Goal: Information Seeking & Learning: Learn about a topic

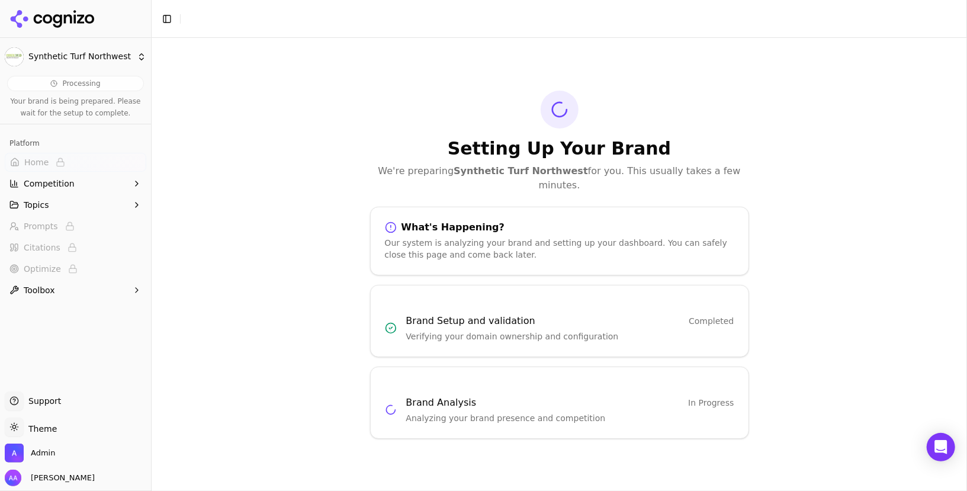
click at [339, 121] on div "Setting Up Your Brand We're preparing Synthetic Turf Northwest for you. This us…" at bounding box center [560, 264] width 816 height 453
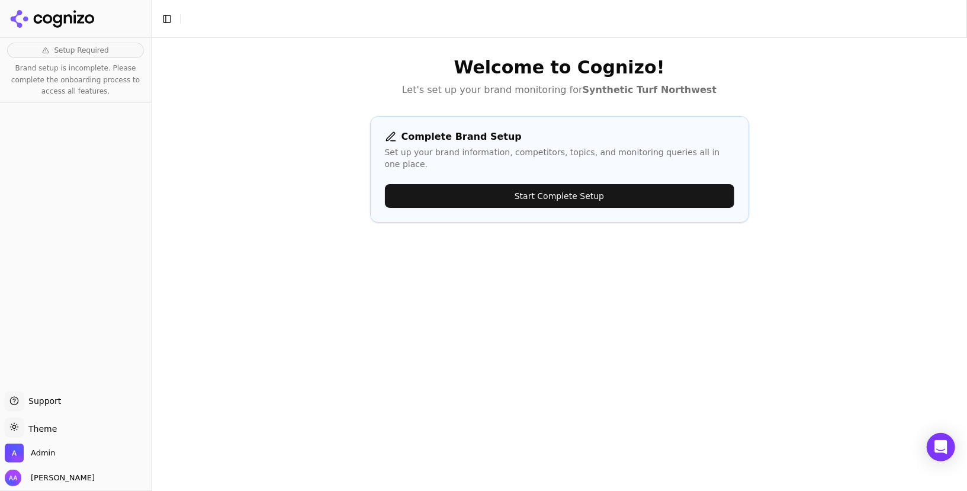
click at [467, 184] on button "Start Complete Setup" at bounding box center [560, 196] width 350 height 24
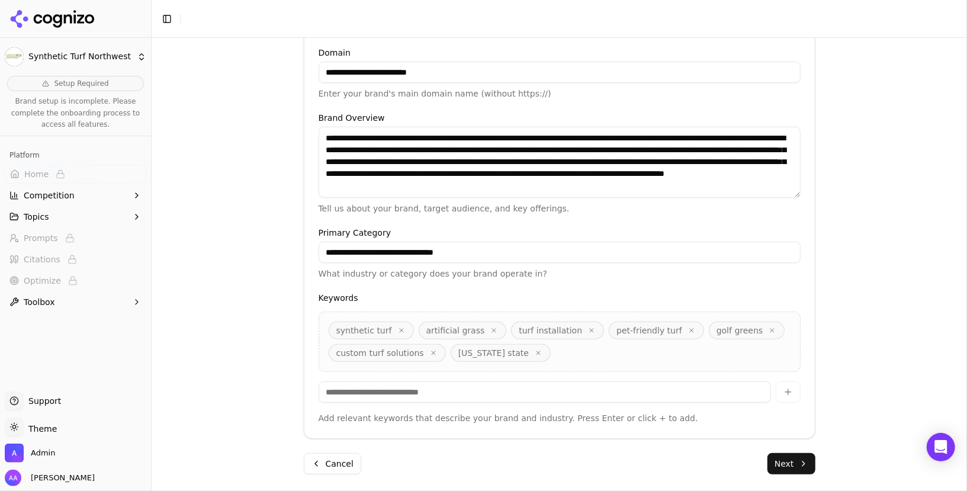
click at [794, 458] on button "Next" at bounding box center [792, 463] width 48 height 21
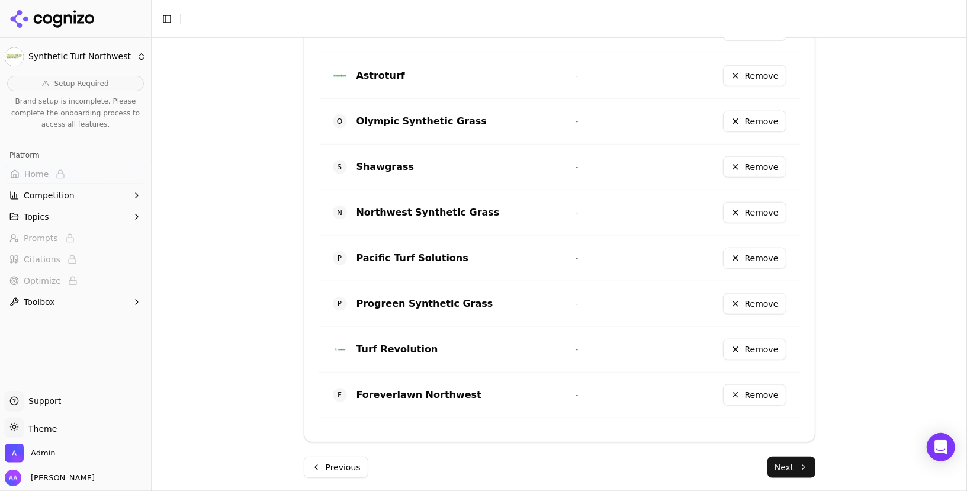
click at [788, 463] on button "Next" at bounding box center [792, 467] width 48 height 21
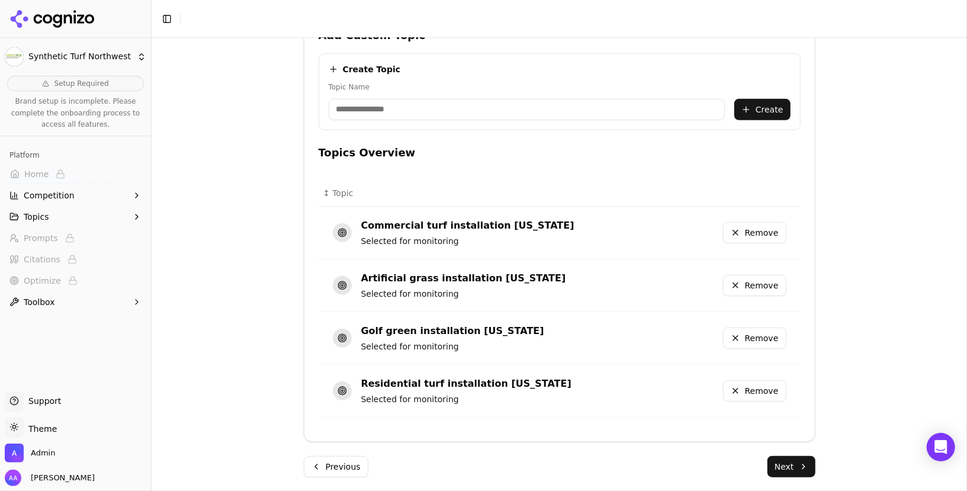
click at [800, 468] on button "Next" at bounding box center [792, 466] width 48 height 21
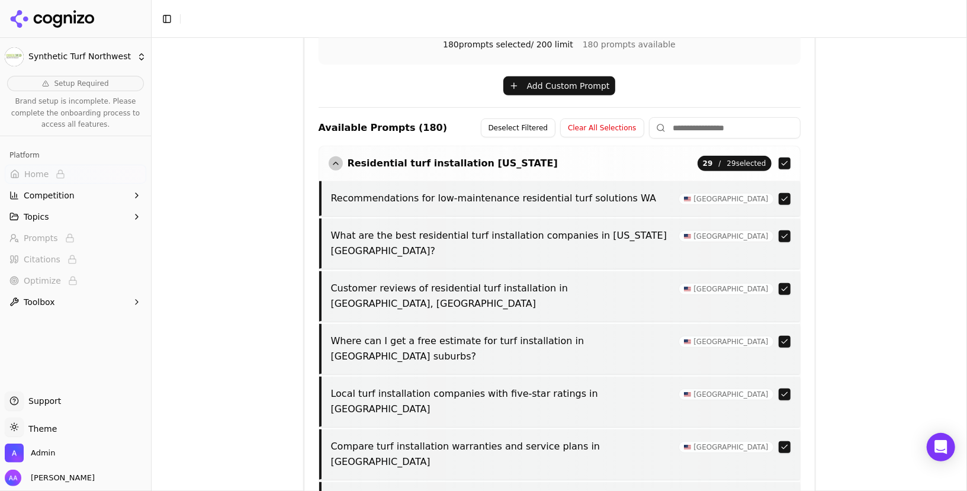
scroll to position [466, 0]
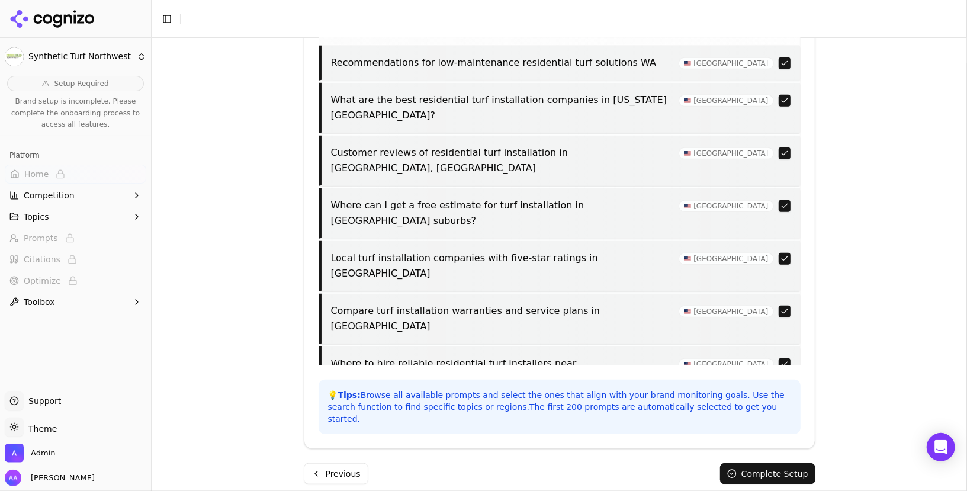
click at [800, 468] on button "Complete Setup" at bounding box center [767, 473] width 95 height 21
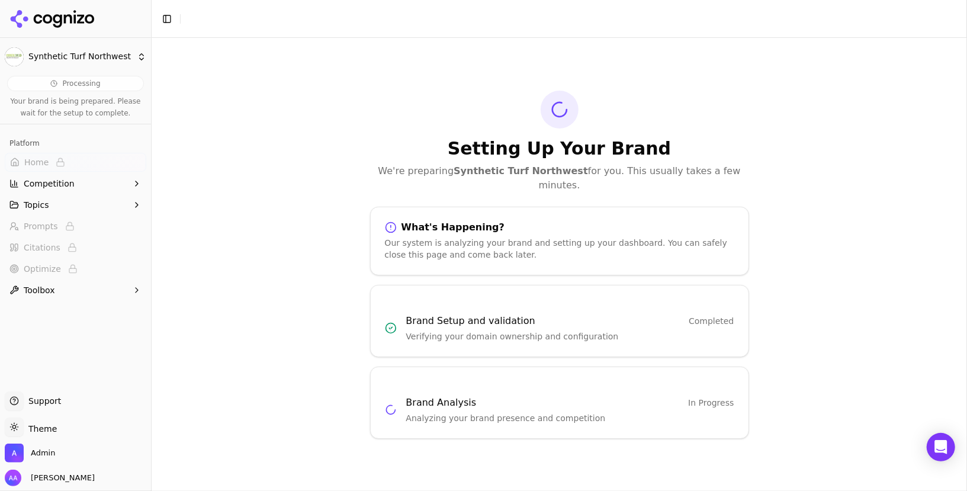
scroll to position [0, 0]
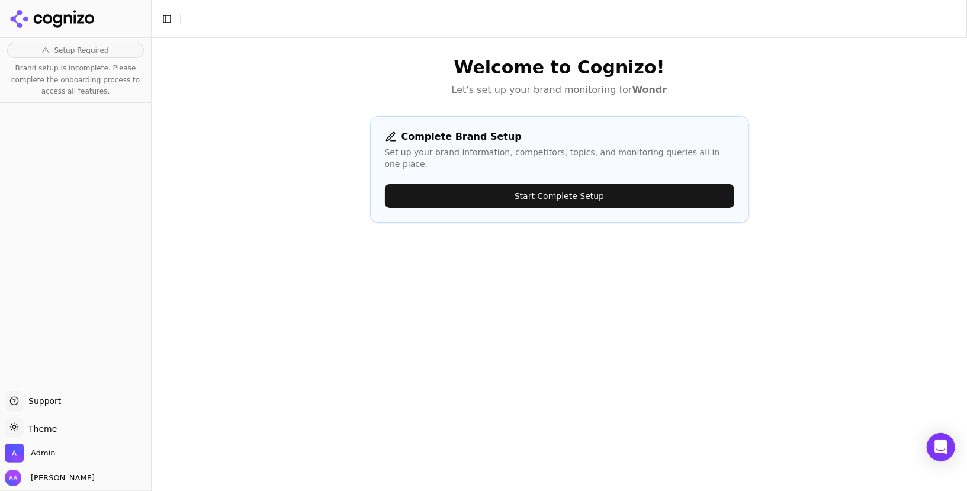
click at [592, 187] on button "Start Complete Setup" at bounding box center [560, 196] width 350 height 24
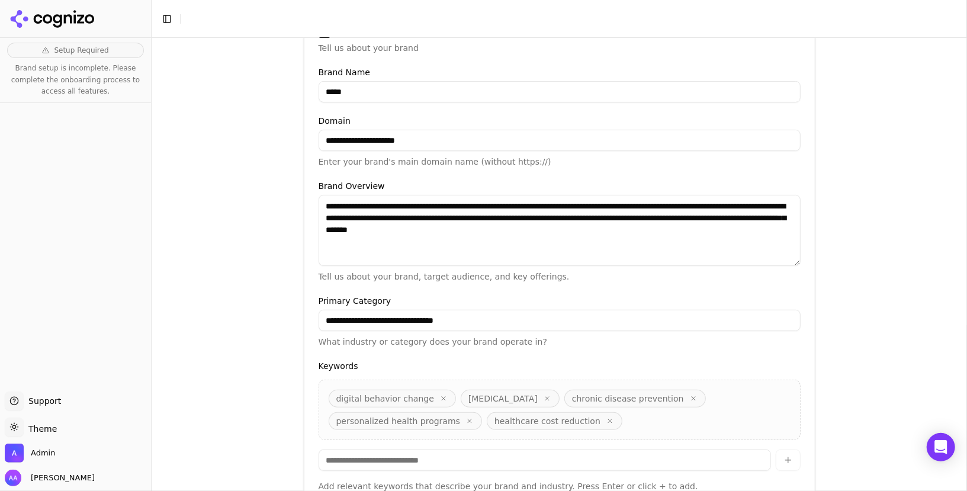
scroll to position [272, 0]
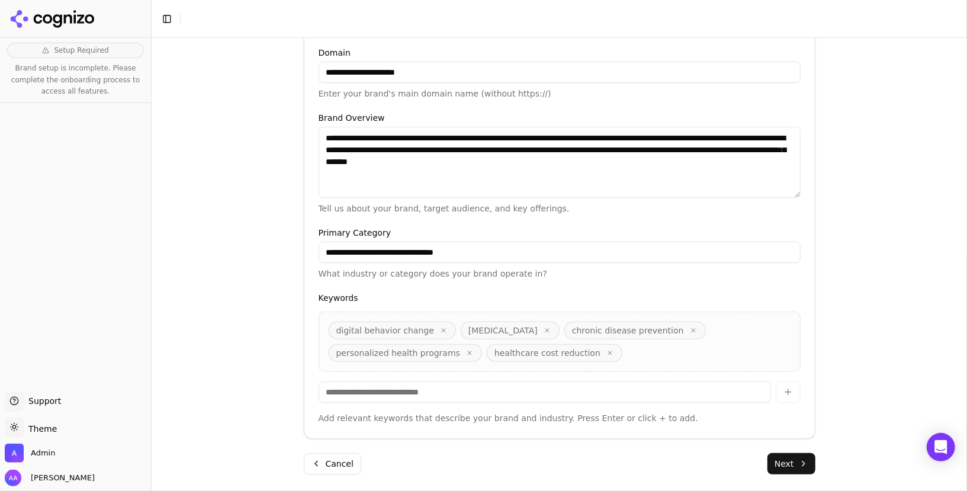
click at [804, 468] on button "Next" at bounding box center [792, 463] width 48 height 21
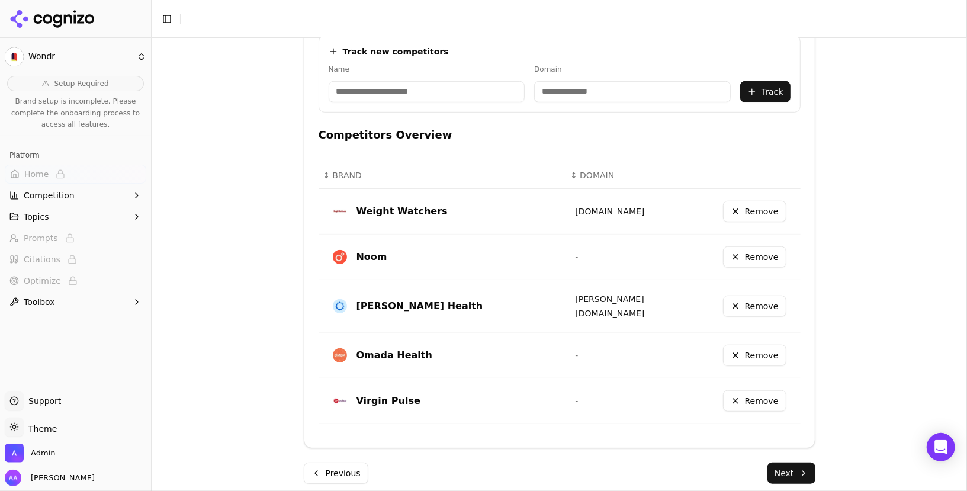
click at [797, 469] on button "Next" at bounding box center [792, 473] width 48 height 21
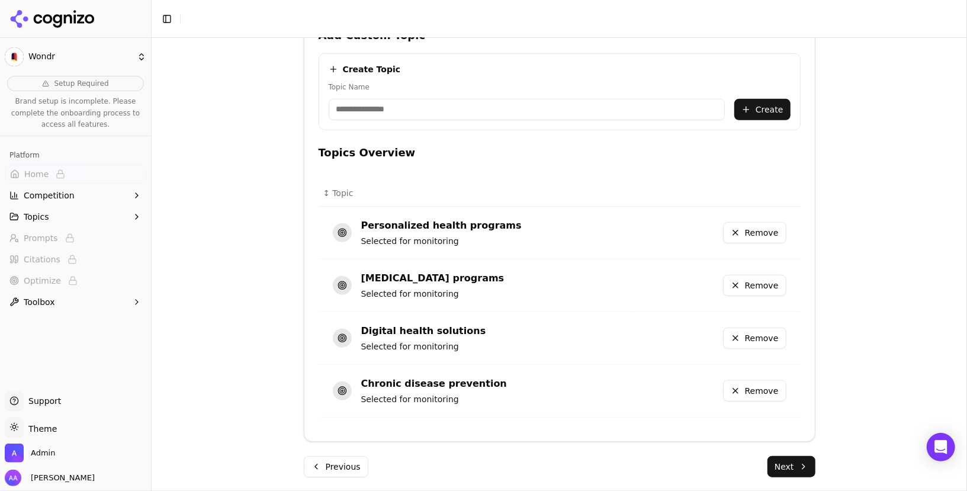
click at [792, 461] on button "Next" at bounding box center [792, 466] width 48 height 21
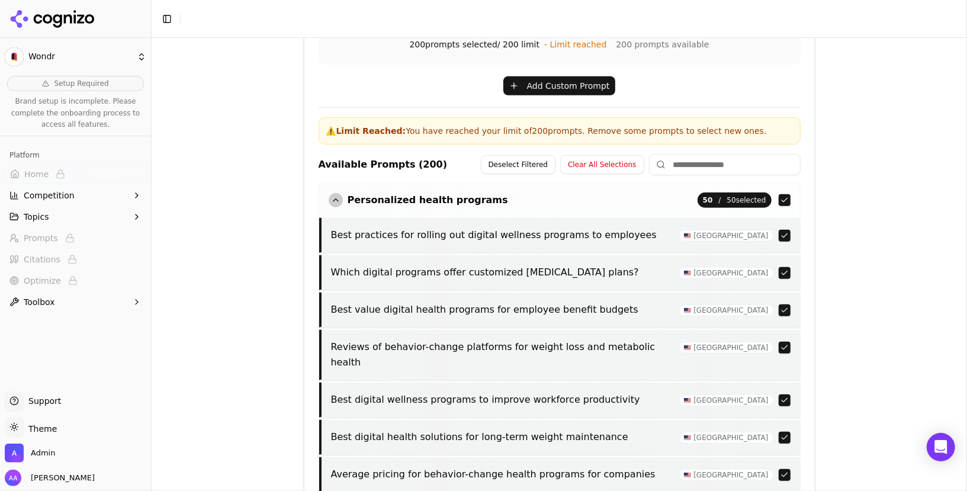
scroll to position [502, 0]
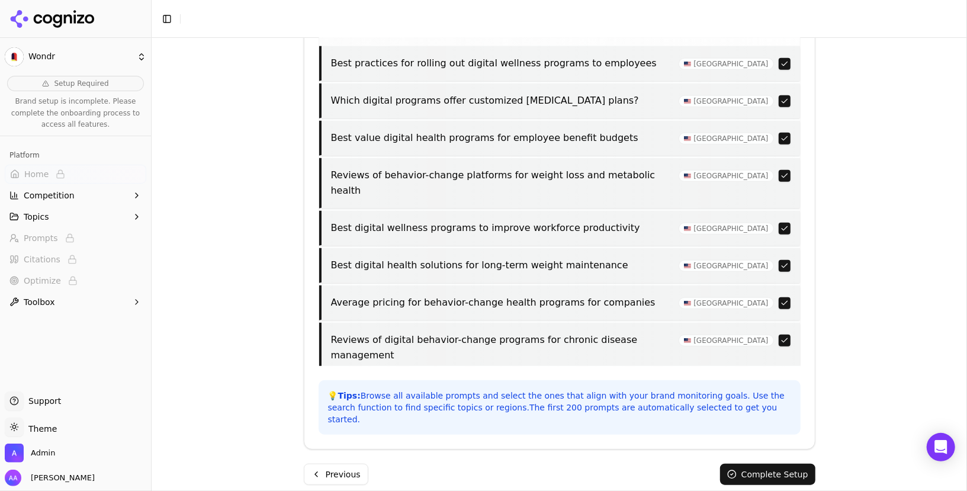
click at [784, 466] on button "Complete Setup" at bounding box center [767, 474] width 95 height 21
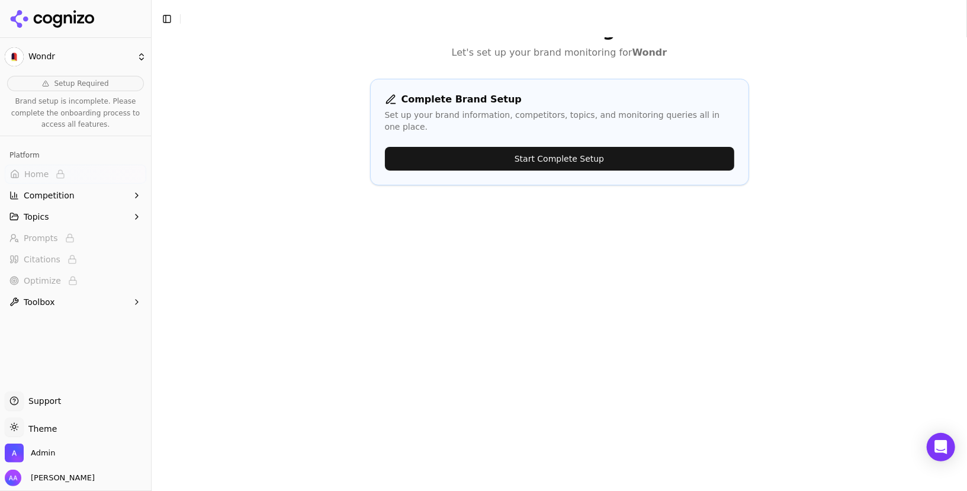
scroll to position [0, 0]
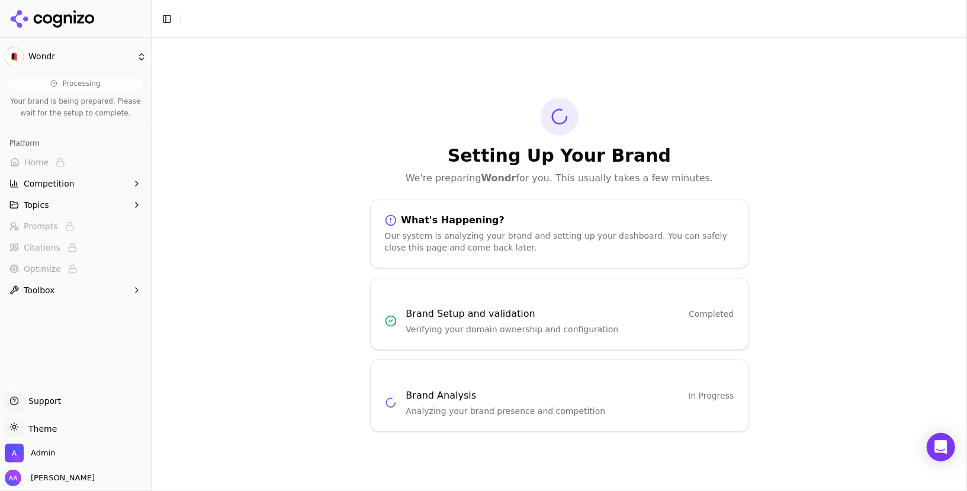
click at [344, 165] on div "Setting Up Your Brand We're preparing Wondr for you. This usually takes a few m…" at bounding box center [560, 264] width 816 height 453
click at [68, 14] on icon at bounding box center [68, 18] width 8 height 9
click at [54, 23] on html "Wondr Processing Your brand is being prepared. Please wait for the setup to com…" at bounding box center [483, 245] width 967 height 491
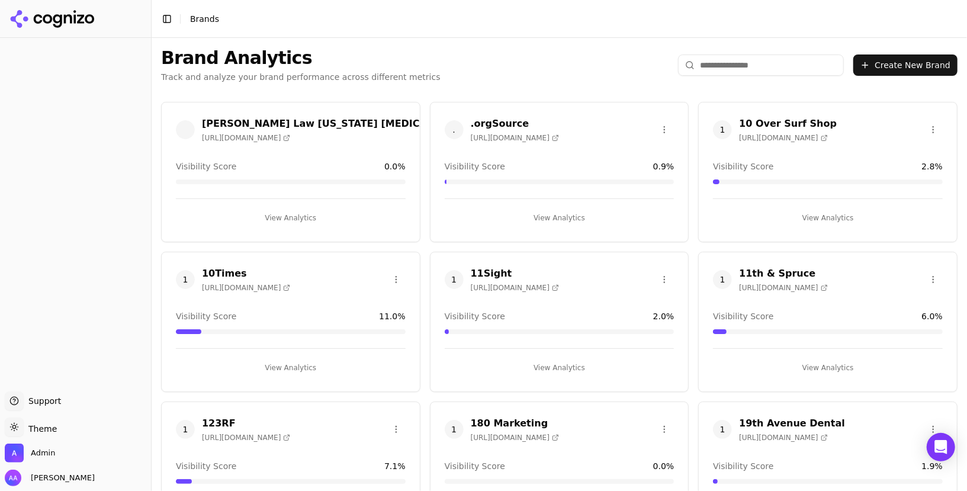
click at [181, 286] on span "1" at bounding box center [185, 279] width 19 height 19
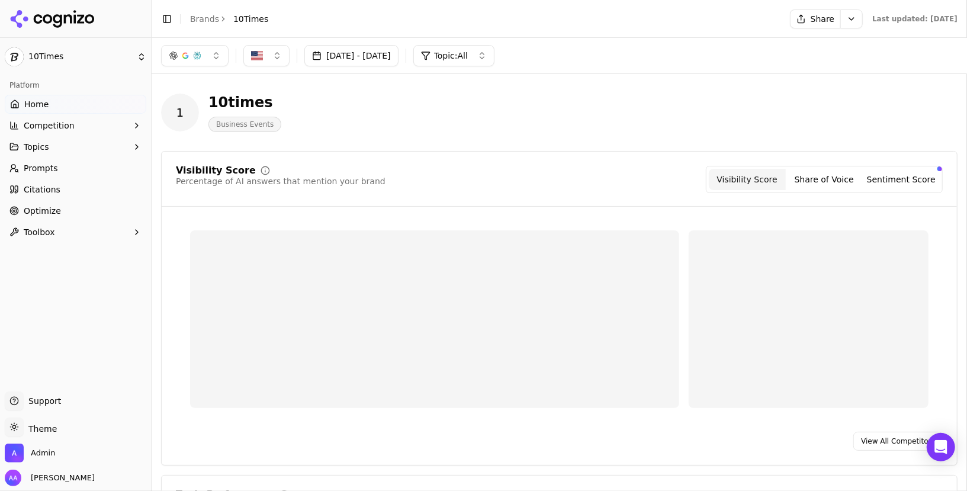
click at [44, 174] on span "Prompts" at bounding box center [41, 168] width 34 height 12
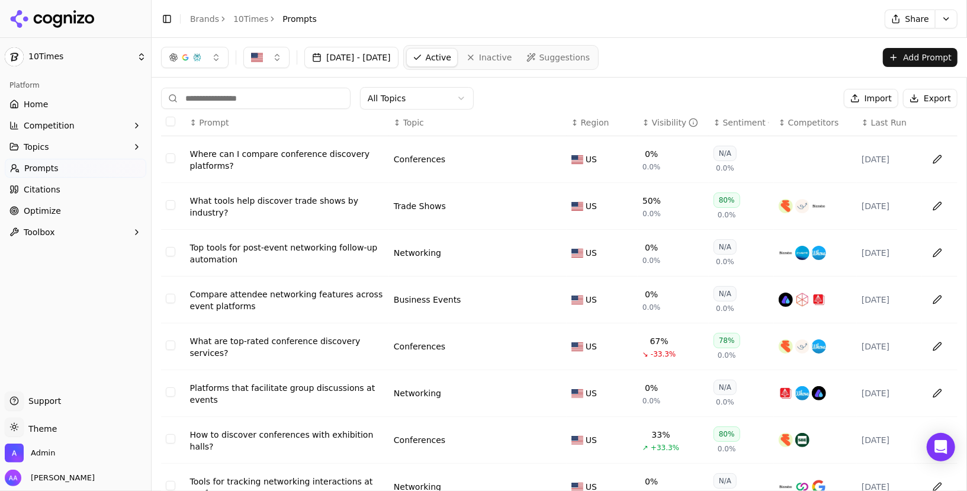
click at [67, 23] on icon at bounding box center [52, 19] width 86 height 18
click at [27, 447] on html "10Times Platform Home Competition Topics Prompts Citations Optimize Toolbox Sup…" at bounding box center [483, 245] width 967 height 491
click at [37, 453] on html "10Times Platform Home Competition Topics Prompts Citations Optimize Toolbox Sup…" at bounding box center [483, 245] width 967 height 491
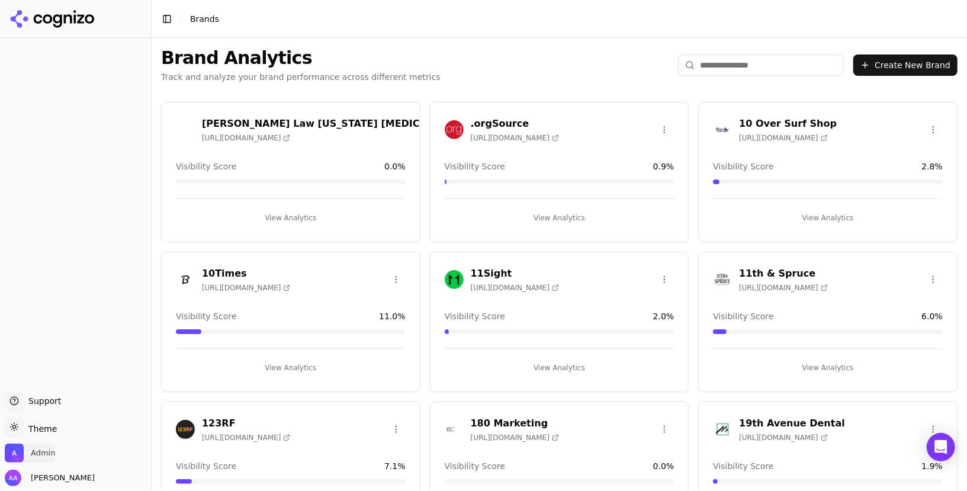
click at [40, 455] on span "Admin" at bounding box center [43, 453] width 24 height 11
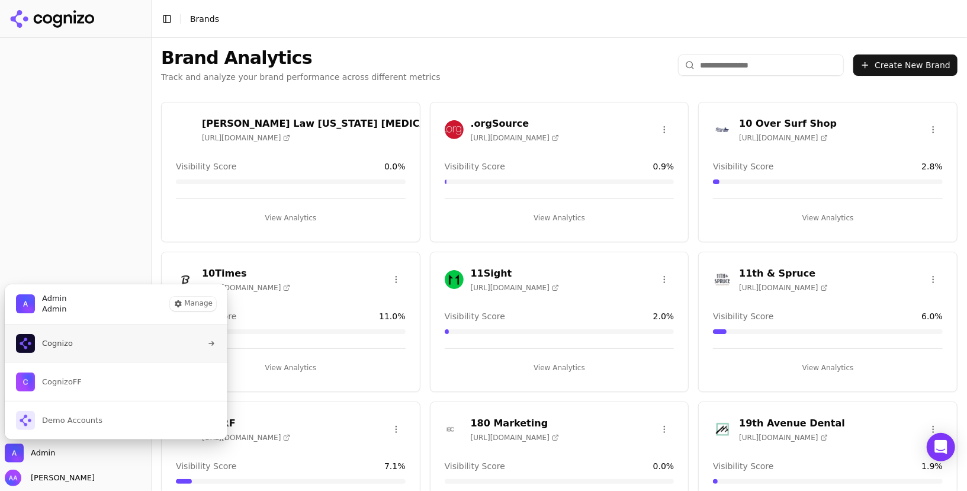
click at [118, 339] on button "Cognizo" at bounding box center [116, 344] width 224 height 38
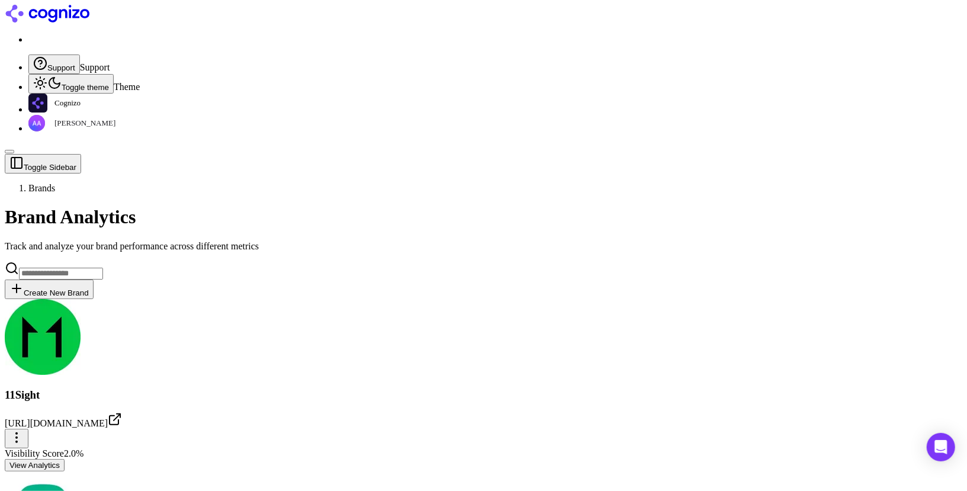
scroll to position [671, 0]
click at [184, 349] on img at bounding box center [185, 357] width 19 height 19
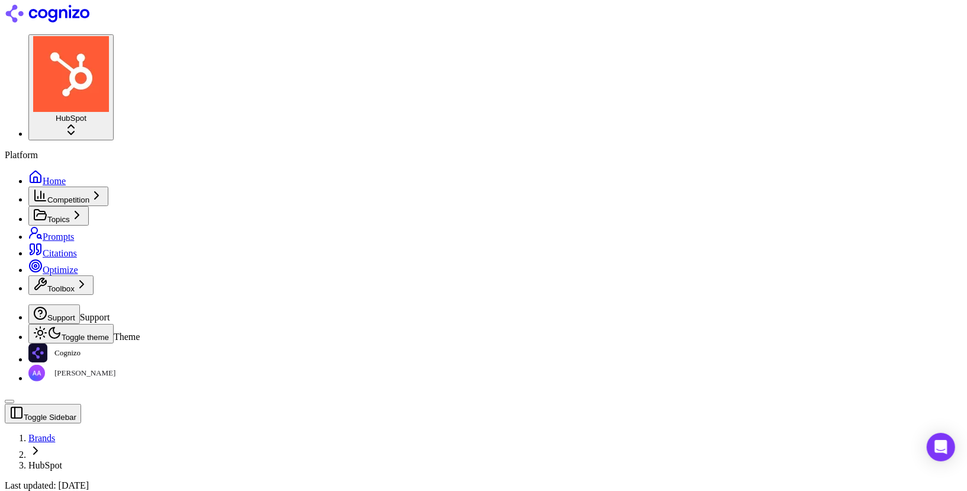
click at [65, 168] on link "Prompts" at bounding box center [76, 168] width 142 height 19
click at [152, 199] on button "Toggle Sidebar" at bounding box center [150, 245] width 9 height 491
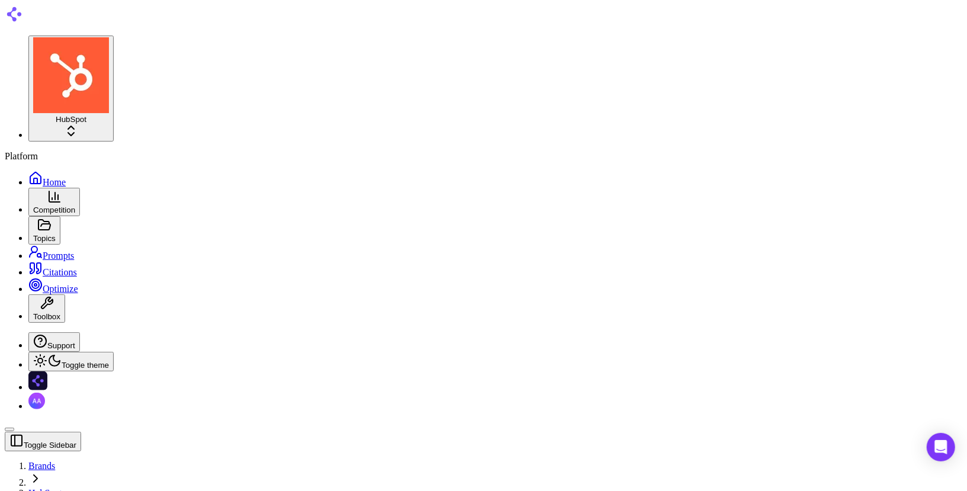
click at [47, 111] on button "Select all rows" at bounding box center [47, 111] width 9 height 9
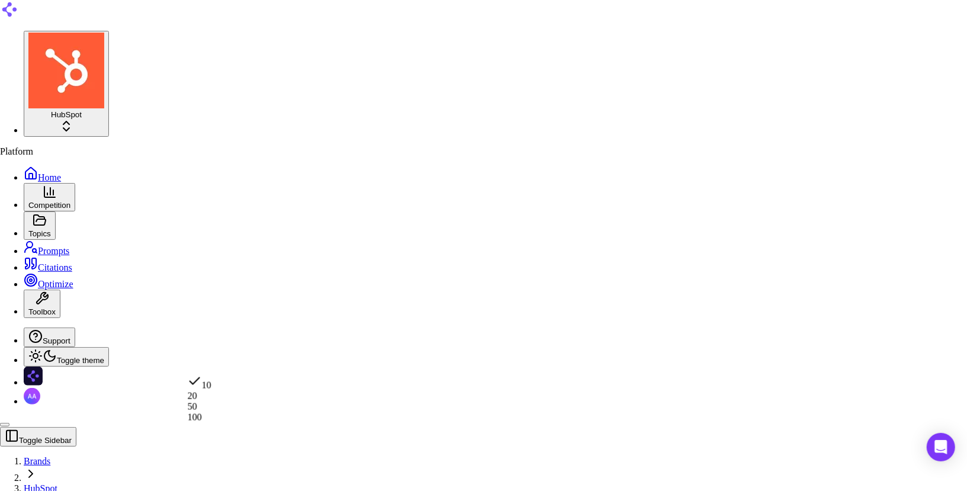
click at [194, 462] on html "HubSpot Platform Home Competition Topics Prompts Citations Optimize Toolbox Sup…" at bounding box center [483, 245] width 967 height 491
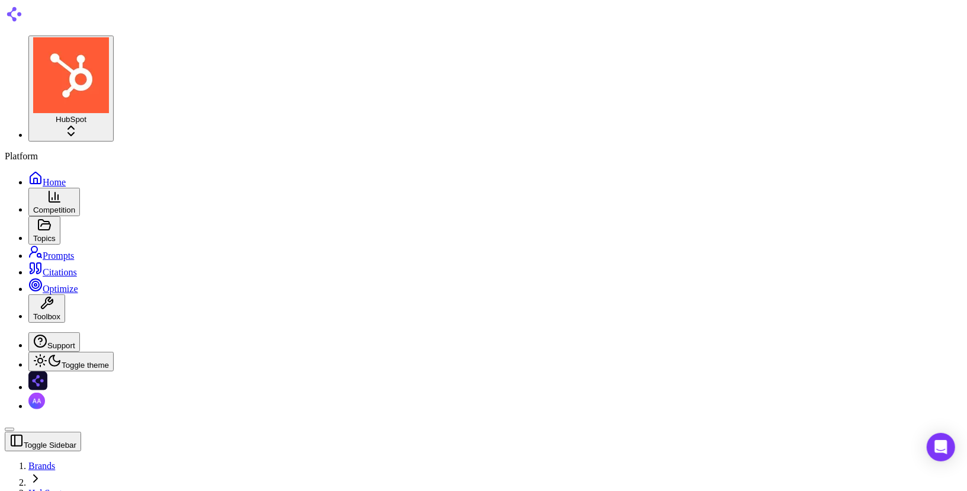
scroll to position [0, 0]
click at [49, 110] on button "Select all rows" at bounding box center [47, 111] width 9 height 9
click at [15, 134] on icon at bounding box center [14, 130] width 9 height 9
click at [415, 86] on div "All Topics Import Export" at bounding box center [498, 89] width 920 height 23
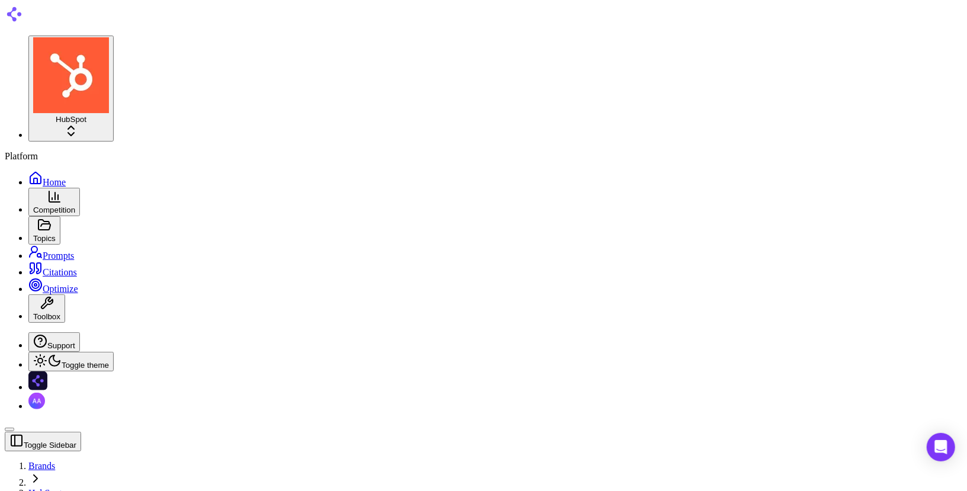
click at [203, 463] on html "HubSpot Platform Home Competition Topics Prompts Citations Optimize Toolbox Sup…" at bounding box center [483, 245] width 967 height 491
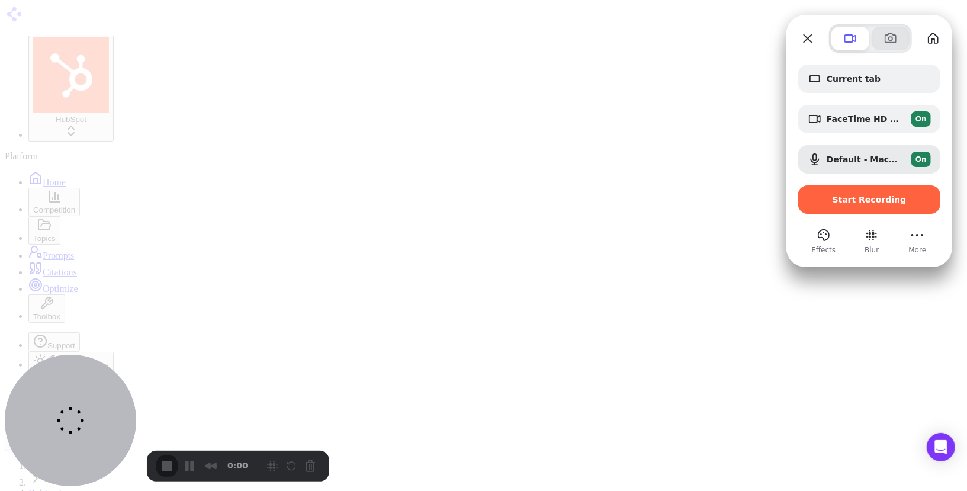
click at [891, 41] on span at bounding box center [891, 38] width 14 height 14
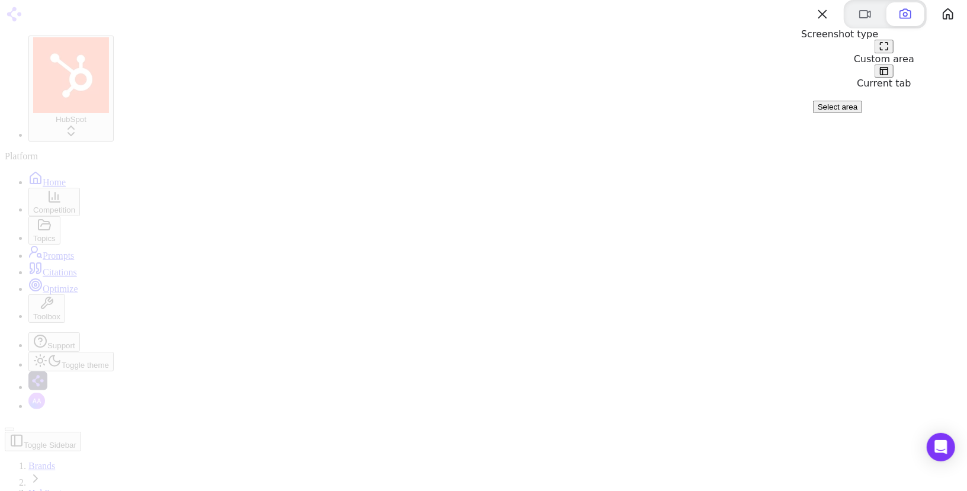
click at [179, 468] on div at bounding box center [483, 245] width 967 height 491
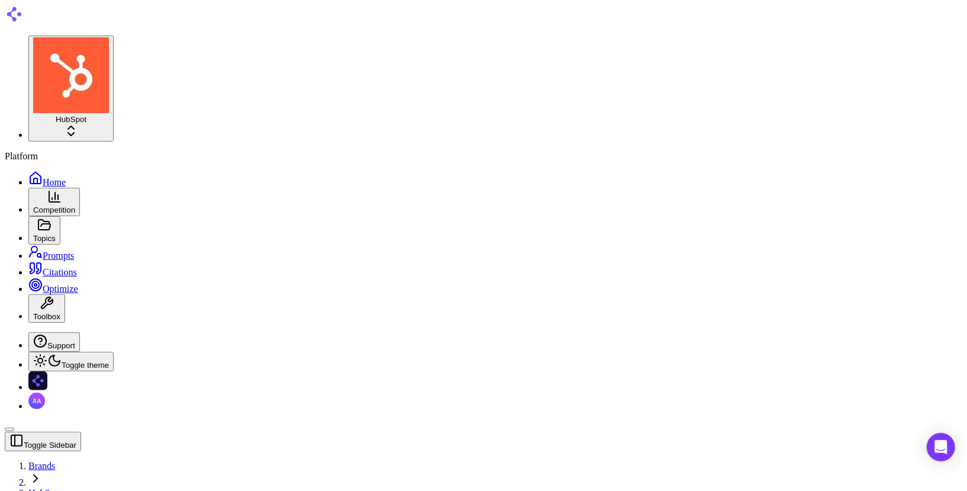
click at [203, 464] on html "HubSpot Platform Home Competition Topics Prompts Citations Optimize Toolbox Sup…" at bounding box center [483, 245] width 967 height 491
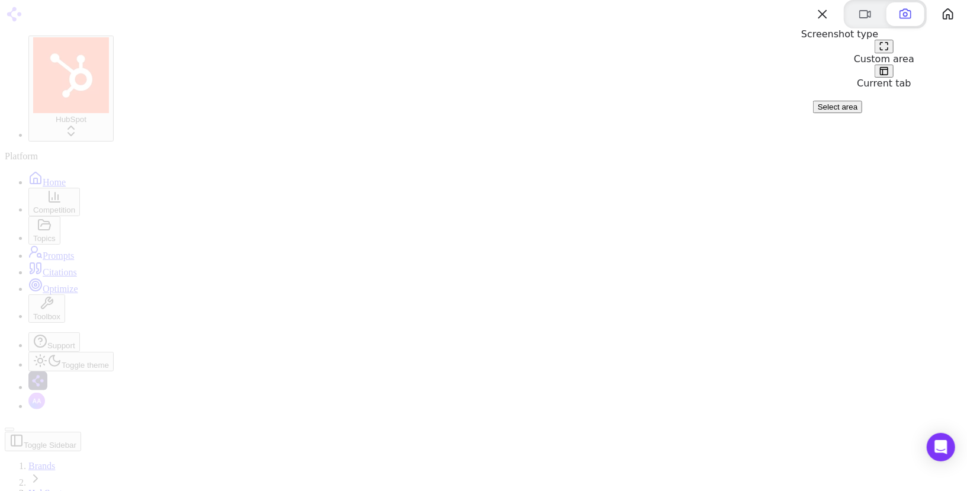
click at [892, 78] on button at bounding box center [884, 72] width 19 height 14
click at [871, 111] on span "Take screenshot" at bounding box center [846, 106] width 57 height 9
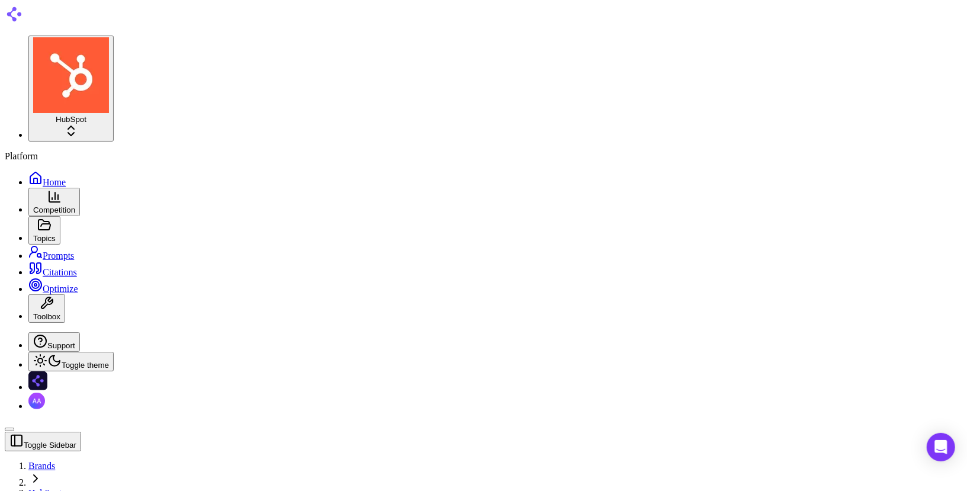
scroll to position [0, 0]
click at [51, 108] on button "Select all rows" at bounding box center [47, 111] width 9 height 9
type button "on"
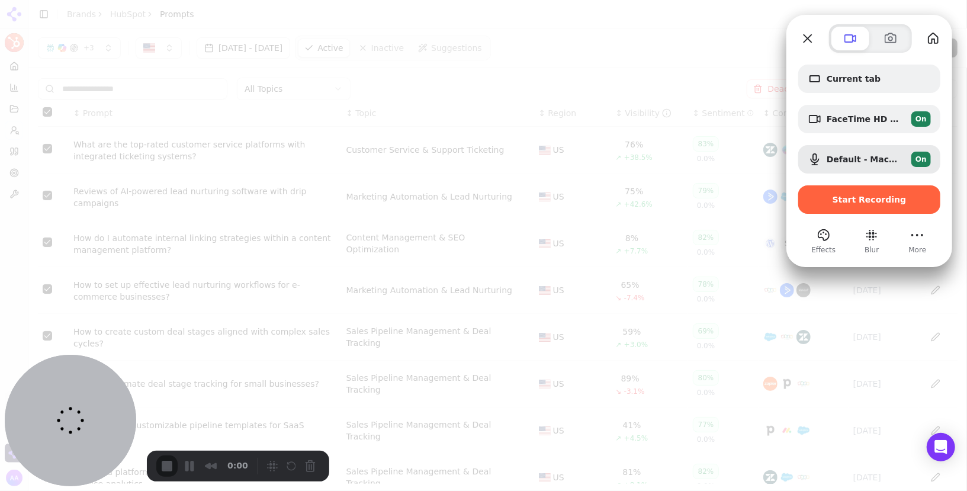
click at [892, 53] on div "Current tab FaceTime HD Camera (5B00:3AA6) On Default - MacBook Air Microphone …" at bounding box center [870, 154] width 166 height 203
click at [892, 43] on span at bounding box center [891, 38] width 14 height 14
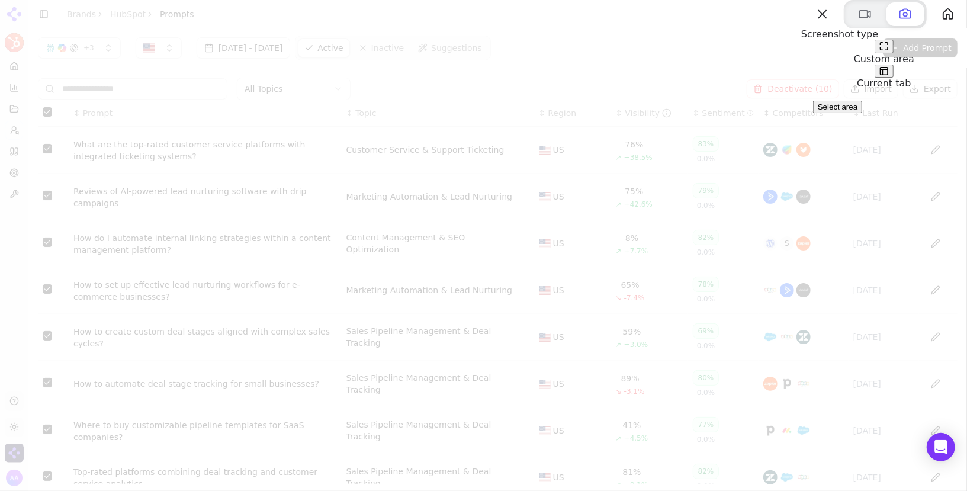
click at [906, 89] on div "Current tab" at bounding box center [885, 77] width 166 height 25
click at [889, 76] on span at bounding box center [884, 70] width 9 height 9
click at [876, 111] on span "Take screenshot" at bounding box center [846, 106] width 57 height 9
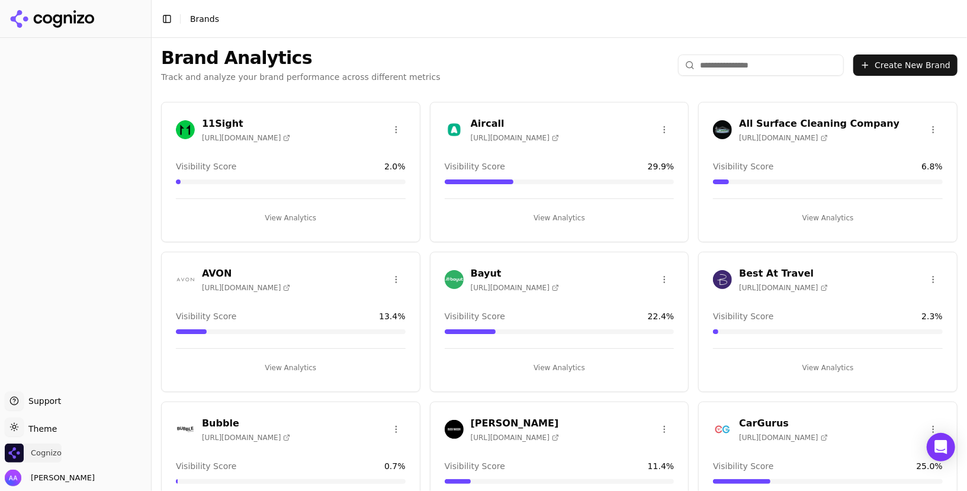
click at [50, 448] on span "Cognizo" at bounding box center [46, 453] width 31 height 11
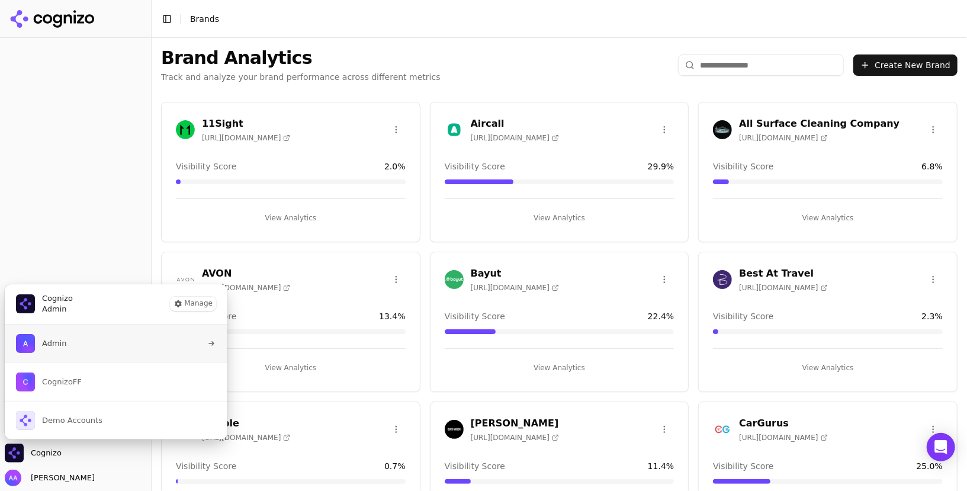
click at [73, 354] on button "Admin" at bounding box center [116, 344] width 224 height 38
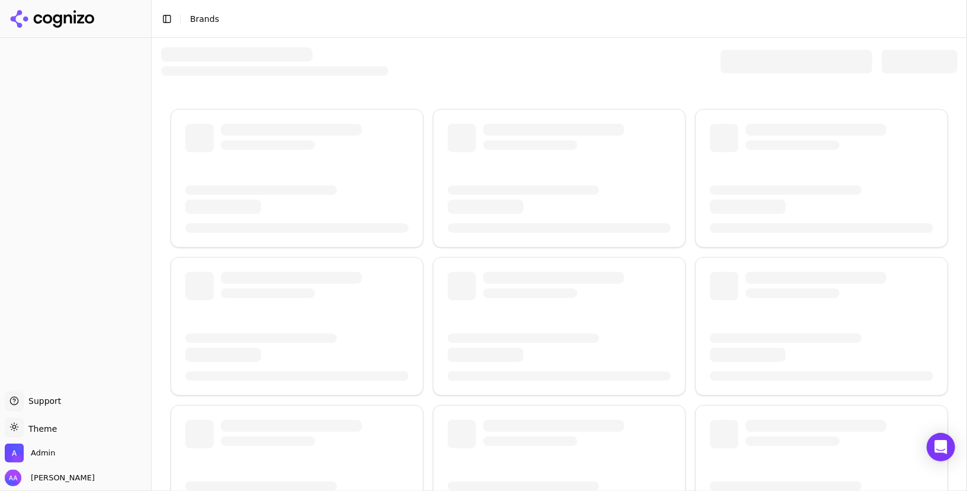
click at [755, 60] on div at bounding box center [797, 62] width 152 height 24
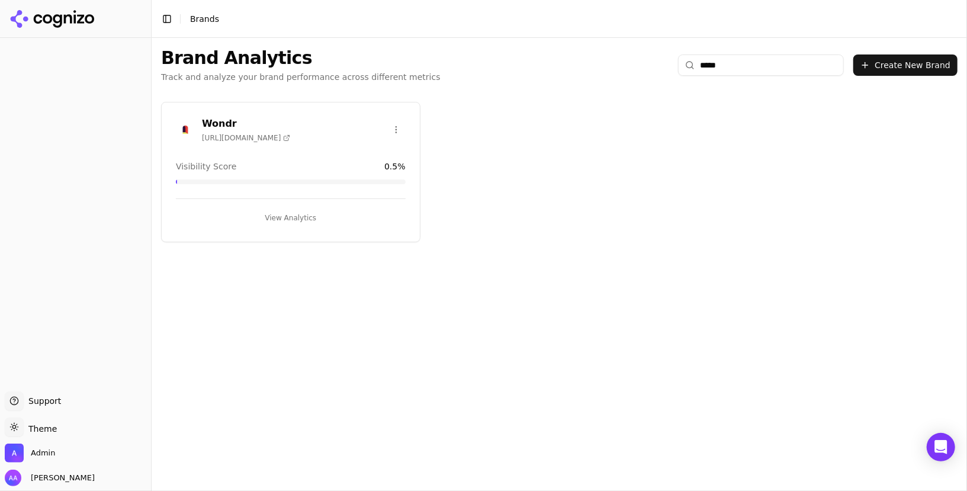
type input "*****"
click at [316, 229] on div "Wondr [URL][DOMAIN_NAME] Visibility Score 0.5 % View Analytics" at bounding box center [290, 172] width 259 height 140
click at [318, 219] on button "View Analytics" at bounding box center [291, 218] width 230 height 19
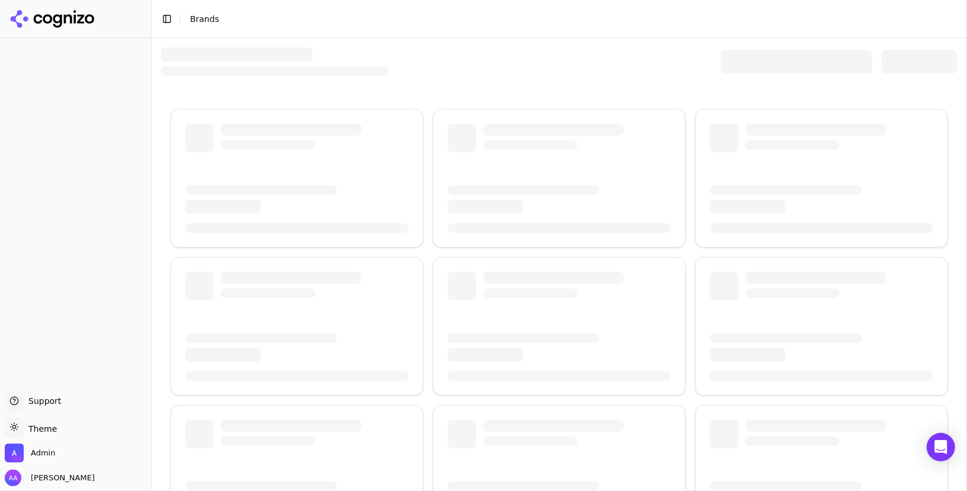
click at [736, 66] on div at bounding box center [797, 62] width 152 height 24
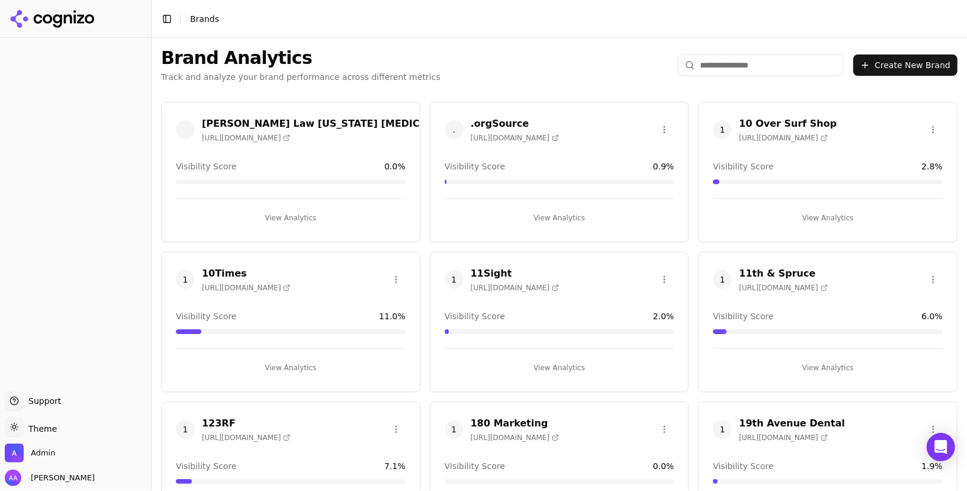
click at [742, 64] on input "search" at bounding box center [761, 64] width 166 height 21
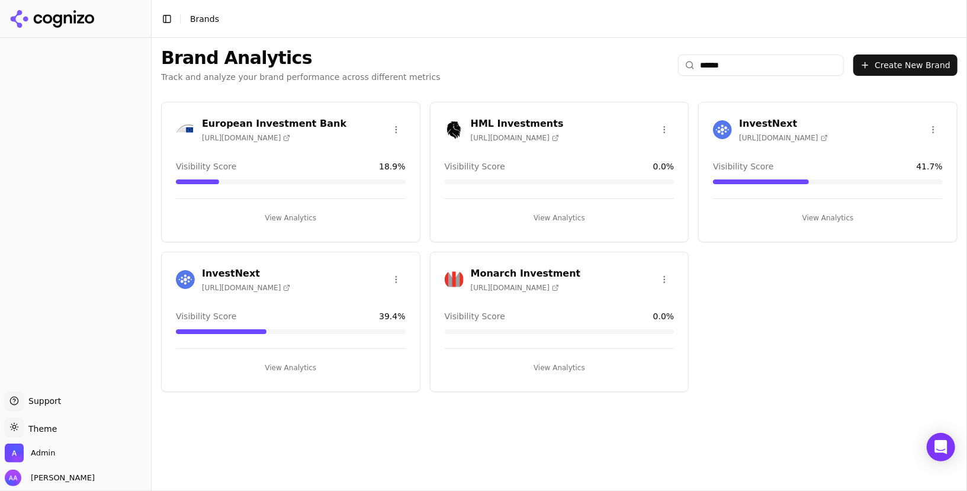
type input "******"
click at [720, 126] on img at bounding box center [722, 129] width 19 height 19
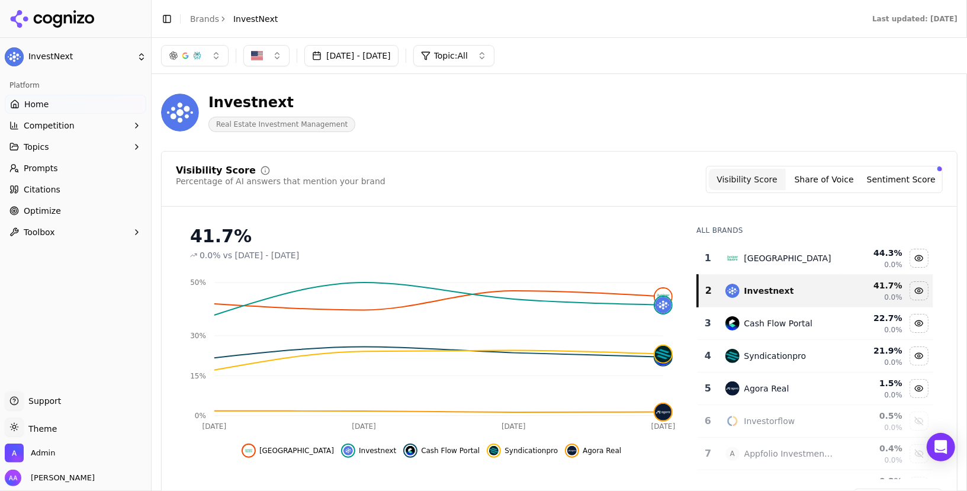
click at [73, 133] on button "Competition" at bounding box center [76, 125] width 142 height 19
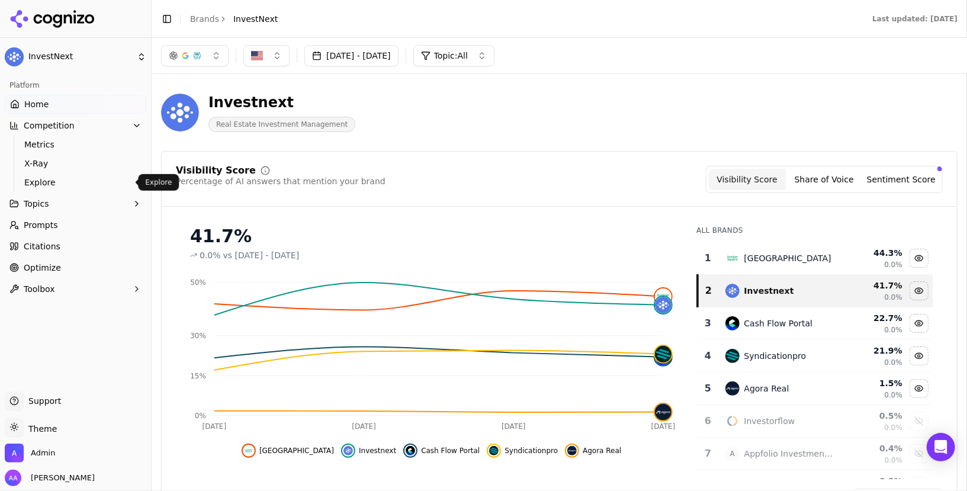
click at [75, 185] on span "Explore" at bounding box center [75, 183] width 103 height 12
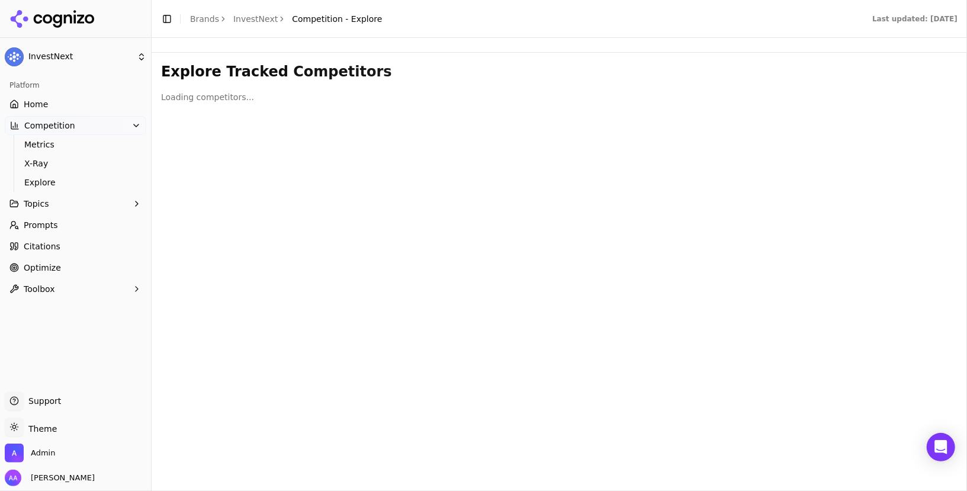
click at [562, 79] on h3 "Explore Tracked Competitors" at bounding box center [559, 71] width 797 height 19
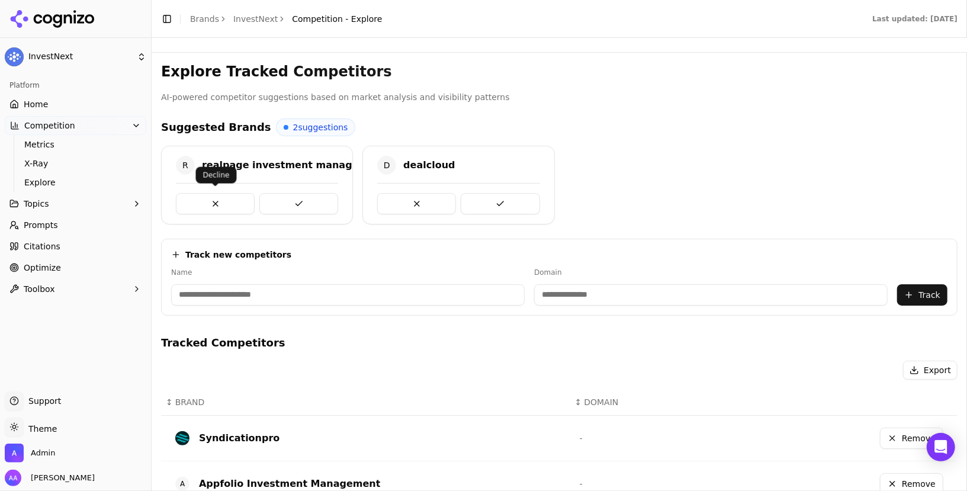
click at [227, 199] on button at bounding box center [215, 203] width 79 height 21
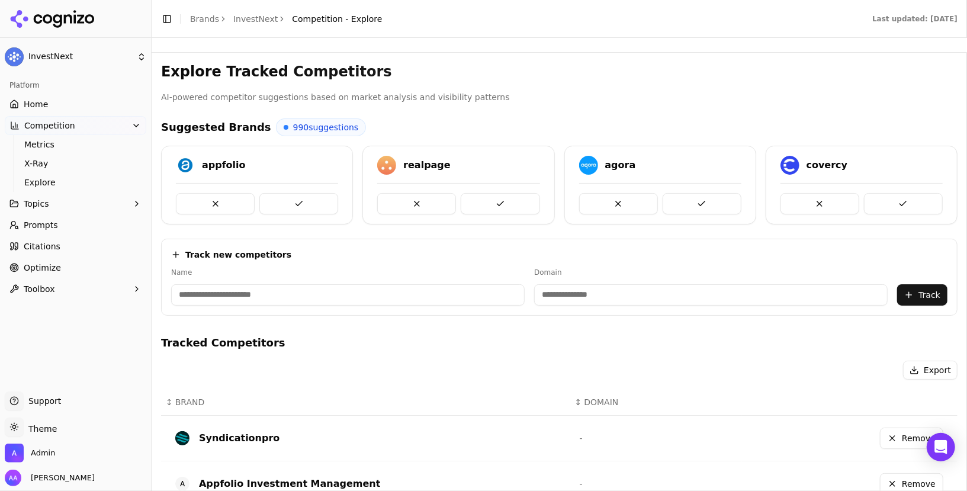
click at [62, 111] on link "Home" at bounding box center [76, 104] width 142 height 19
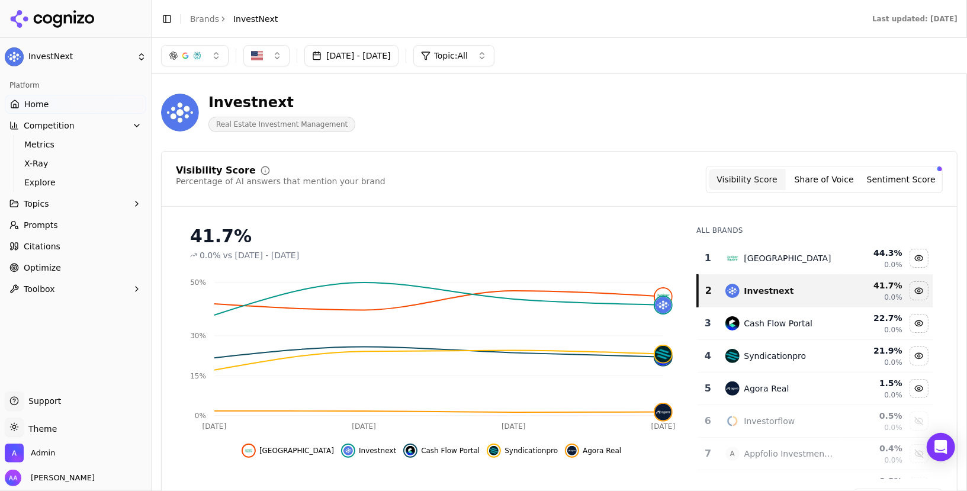
click at [52, 220] on span "Prompts" at bounding box center [41, 225] width 34 height 12
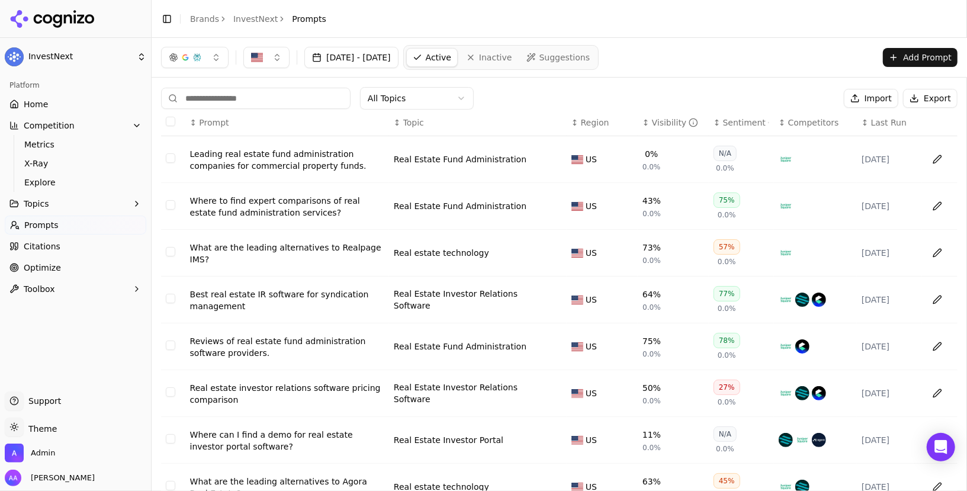
click at [690, 36] on header "Toggle Sidebar Brands InvestNext Prompts" at bounding box center [560, 19] width 816 height 38
click at [257, 94] on input at bounding box center [256, 98] width 190 height 21
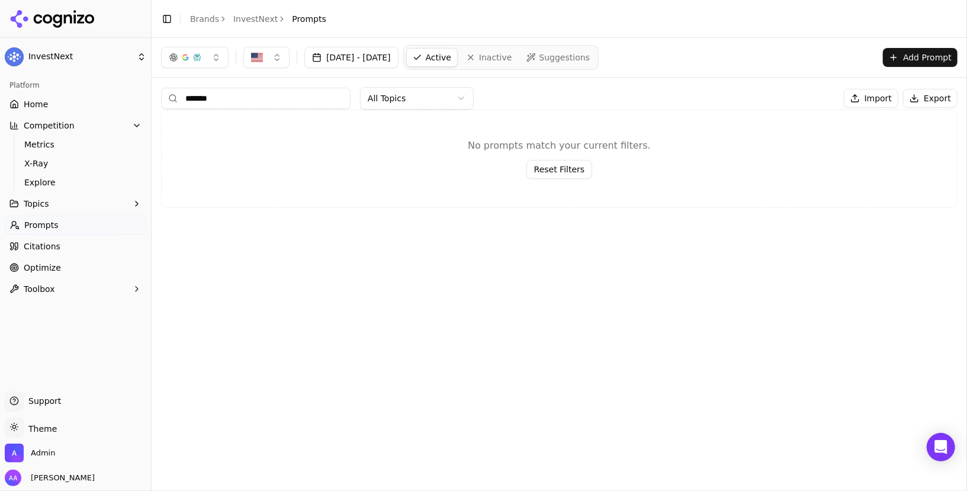
type input "******"
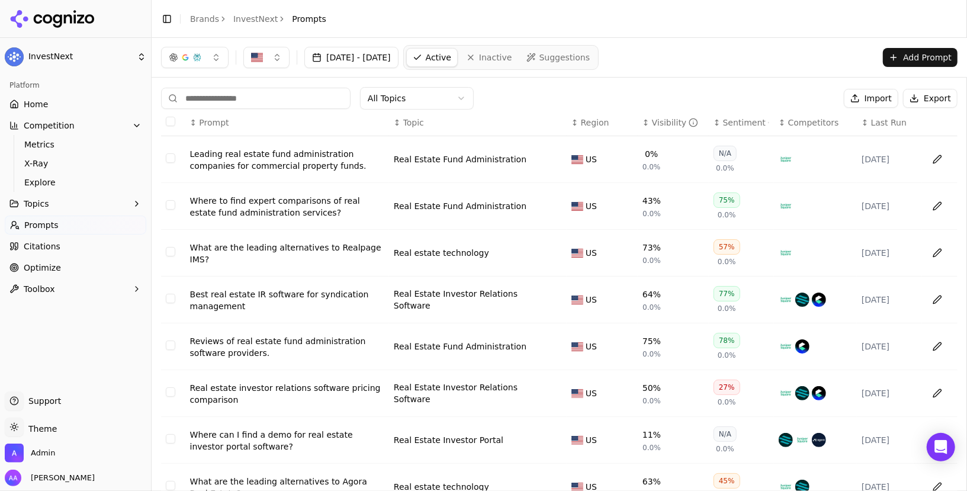
click at [657, 121] on div "Visibility" at bounding box center [675, 123] width 47 height 12
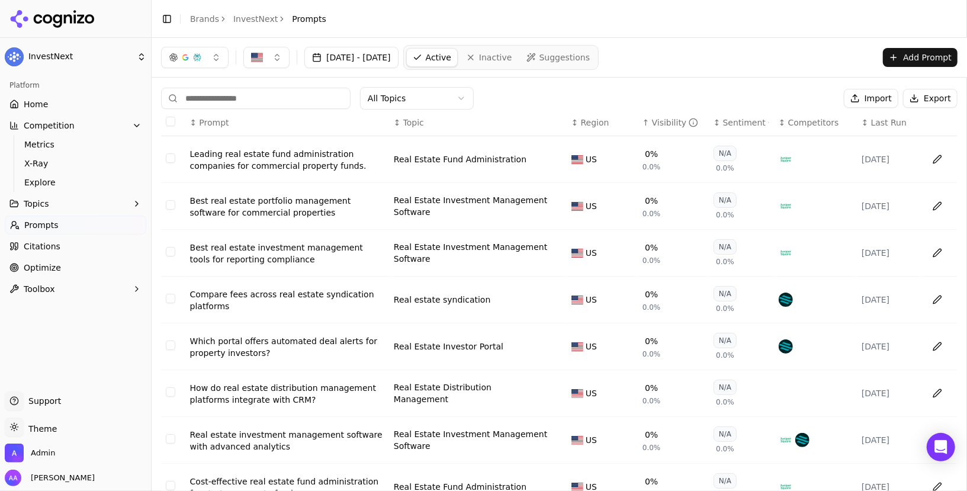
click at [657, 121] on div "Visibility" at bounding box center [675, 123] width 47 height 12
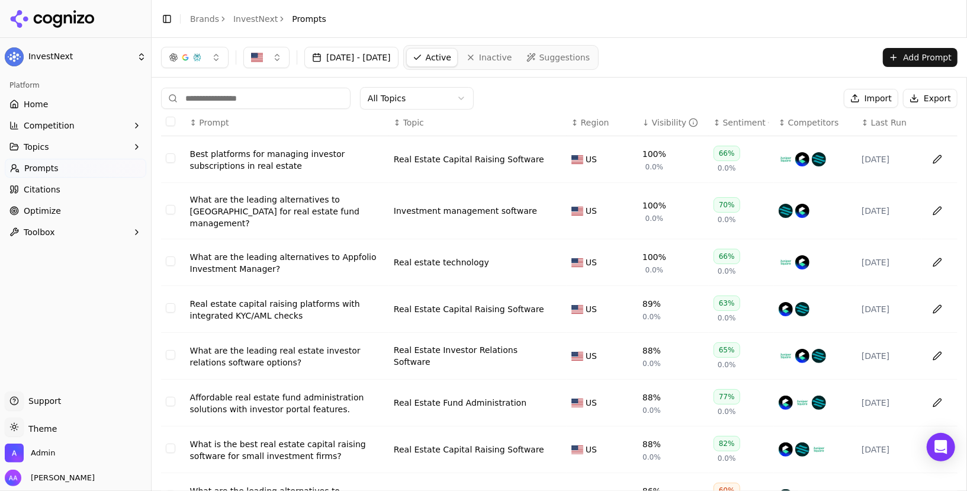
click at [59, 124] on span "Competition" at bounding box center [49, 126] width 51 height 12
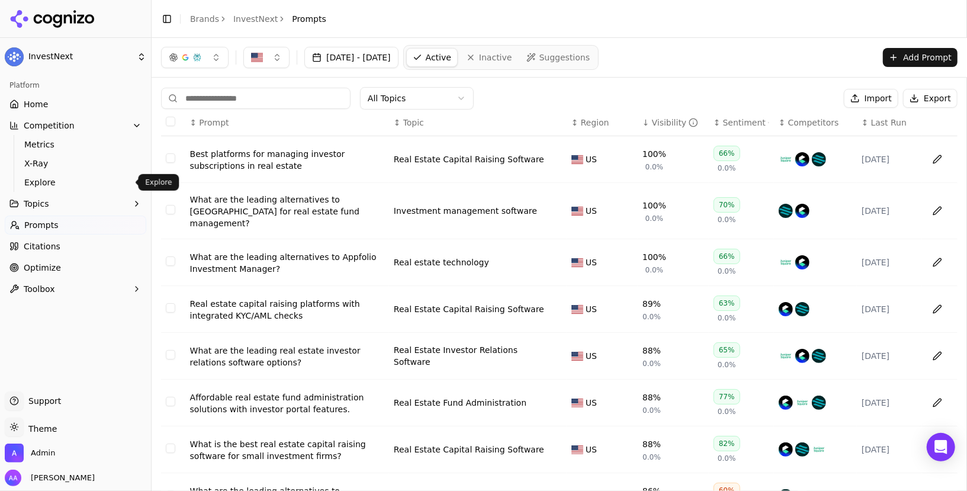
click at [68, 182] on span "Explore" at bounding box center [75, 183] width 103 height 12
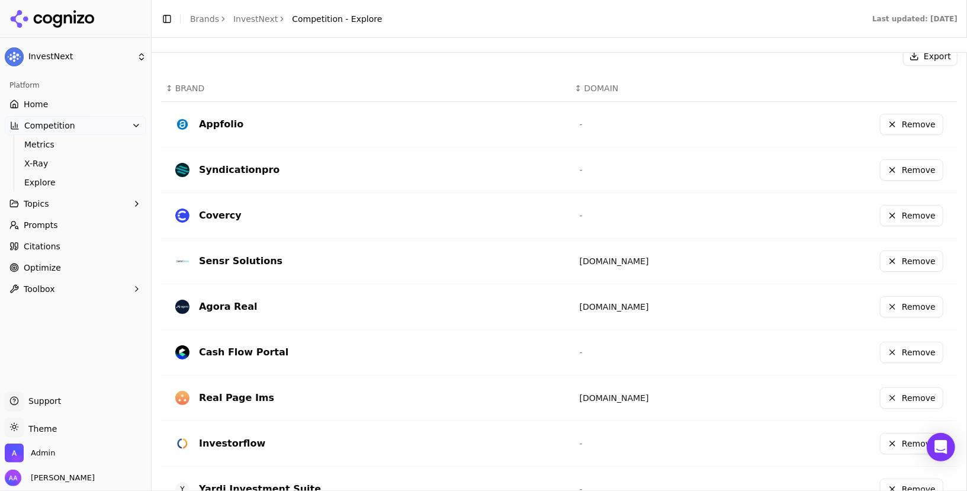
scroll to position [303, 0]
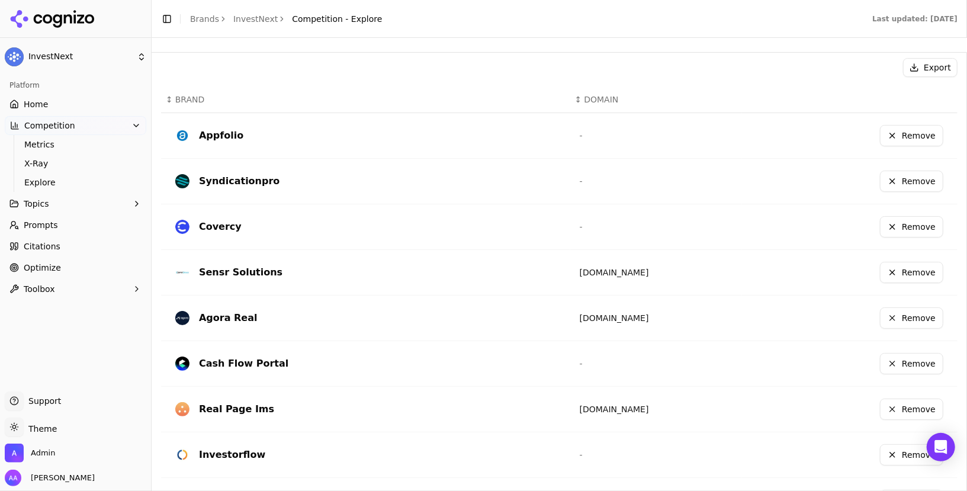
click at [52, 237] on link "Citations" at bounding box center [76, 246] width 142 height 19
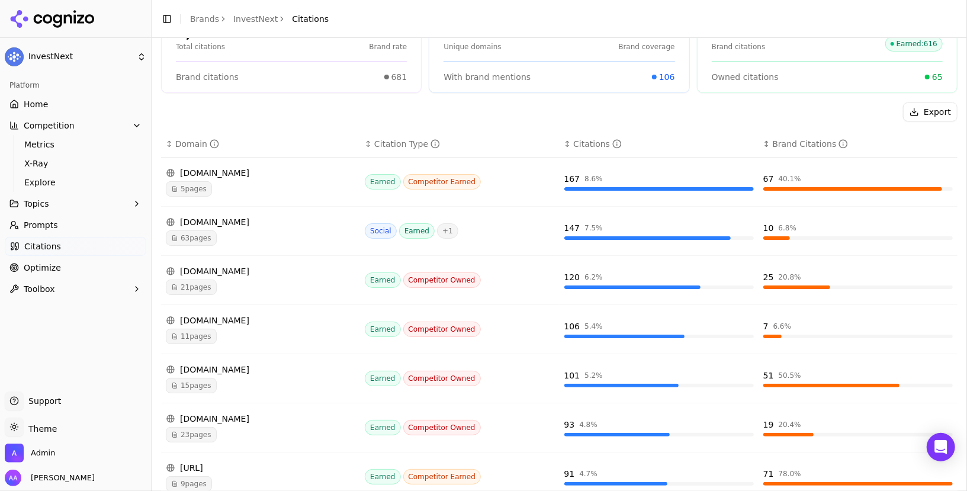
scroll to position [172, 0]
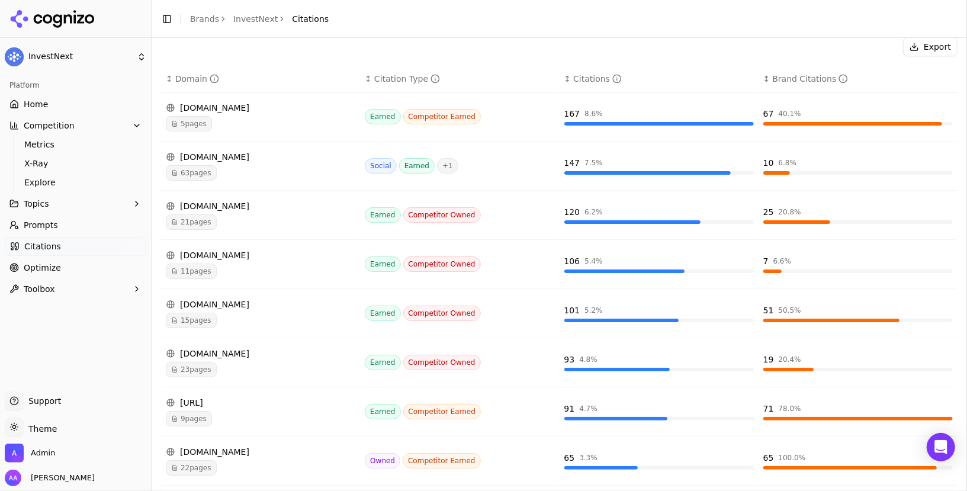
click at [101, 110] on link "Home" at bounding box center [76, 104] width 142 height 19
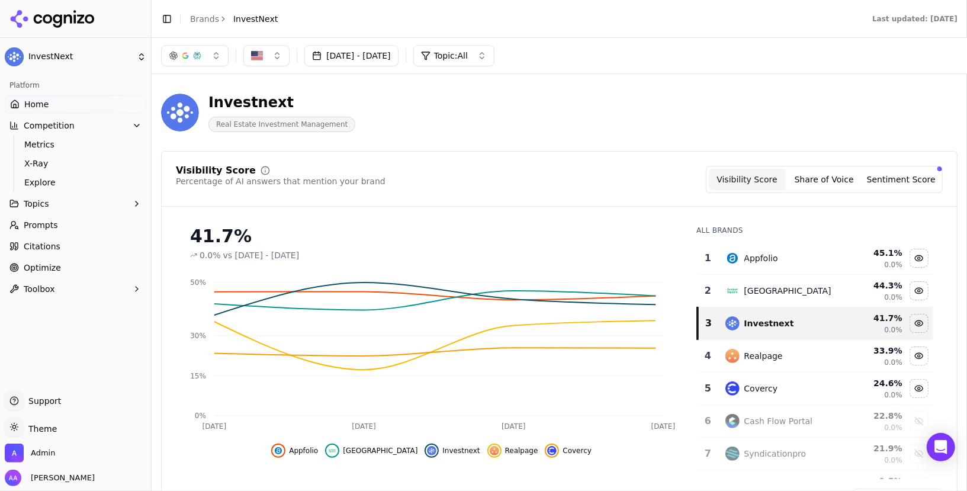
click at [60, 255] on link "Citations" at bounding box center [76, 246] width 142 height 19
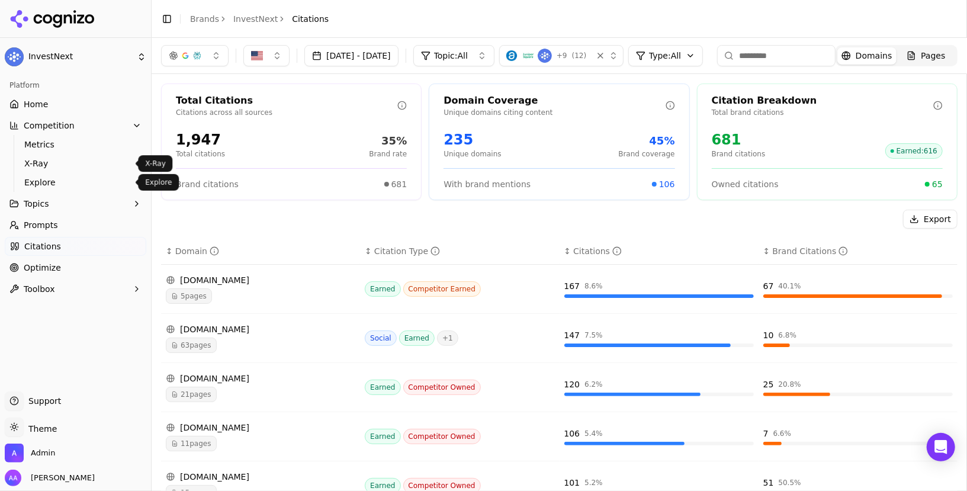
click at [59, 189] on link "Explore" at bounding box center [76, 182] width 113 height 17
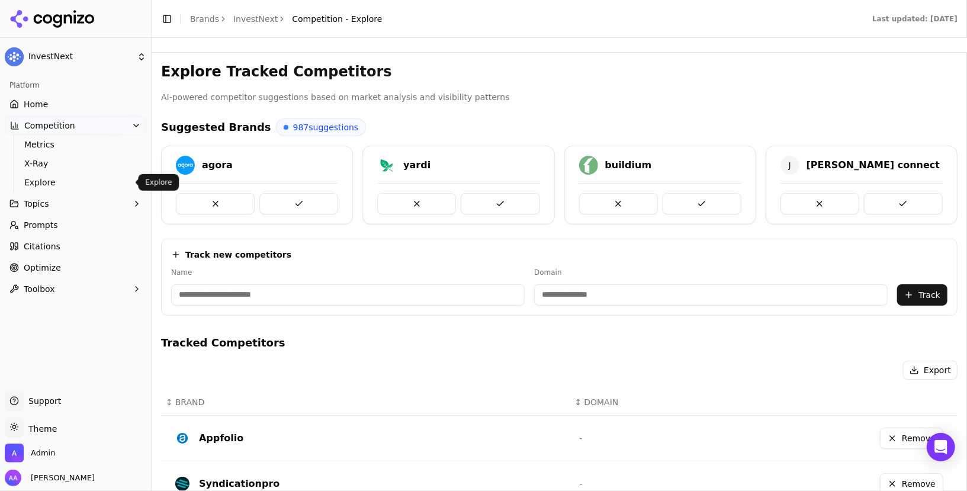
click at [480, 62] on h3 "Explore Tracked Competitors" at bounding box center [559, 71] width 797 height 19
click at [293, 197] on button at bounding box center [298, 203] width 79 height 21
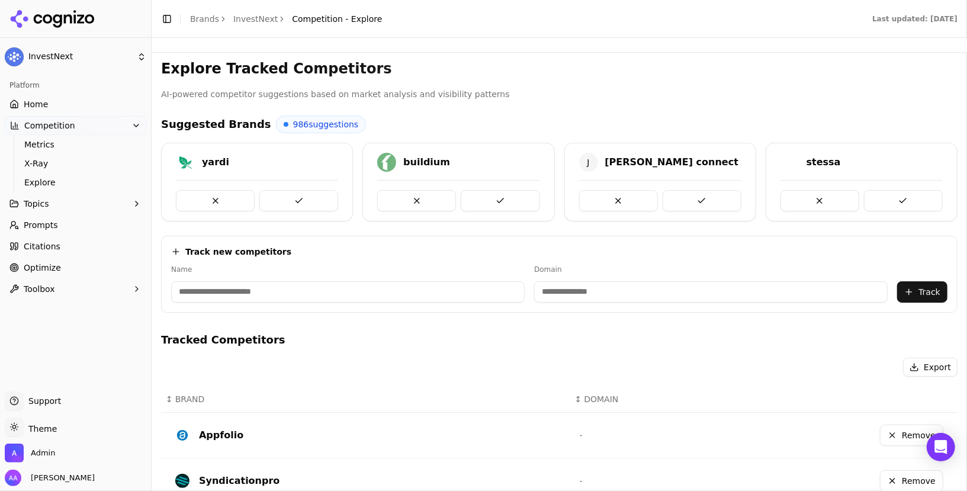
scroll to position [413, 0]
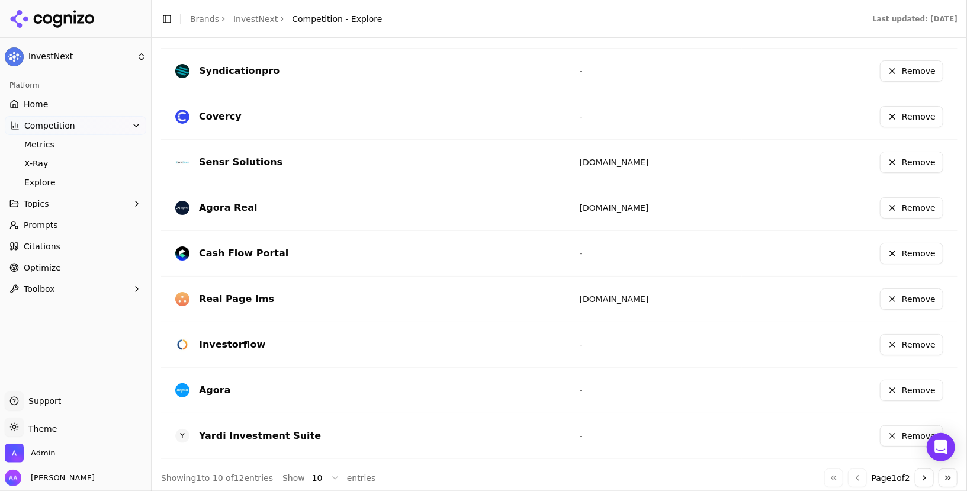
click at [926, 472] on button "Go to next page" at bounding box center [924, 478] width 19 height 19
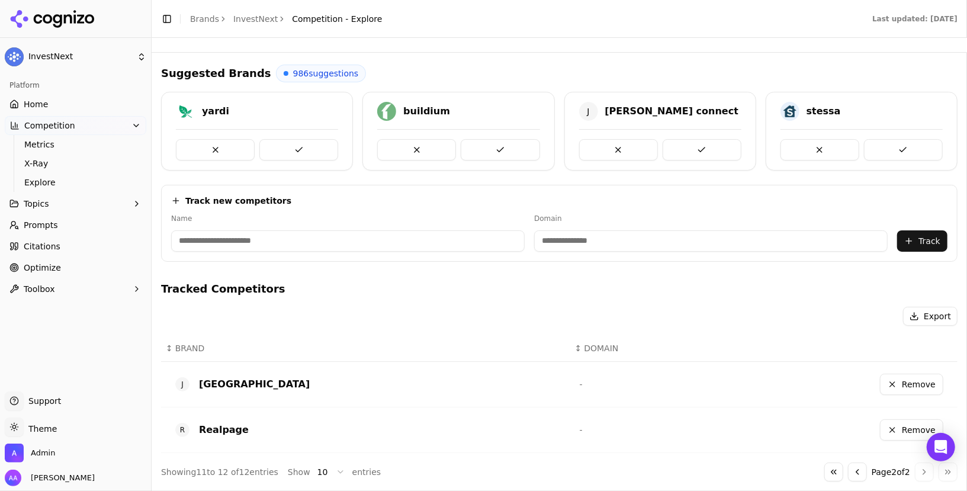
scroll to position [50, 0]
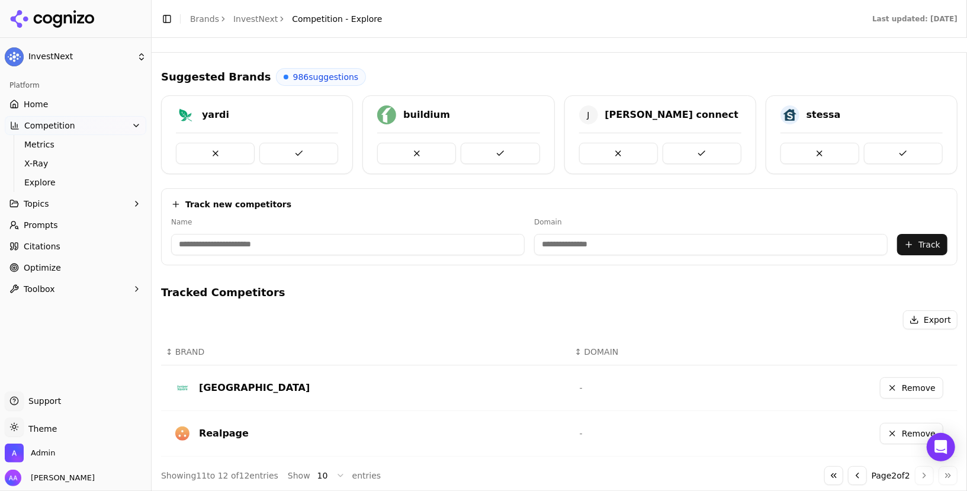
click at [852, 471] on button "Go to previous page" at bounding box center [857, 475] width 19 height 19
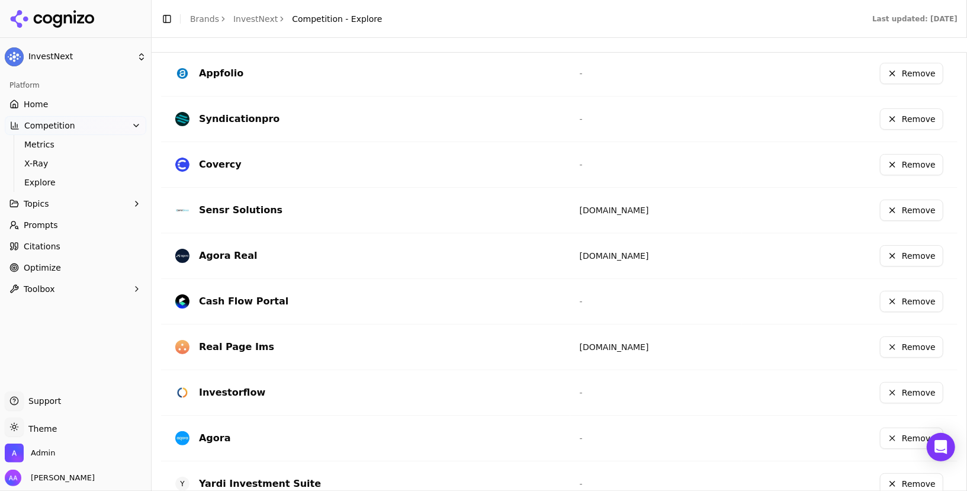
scroll to position [360, 0]
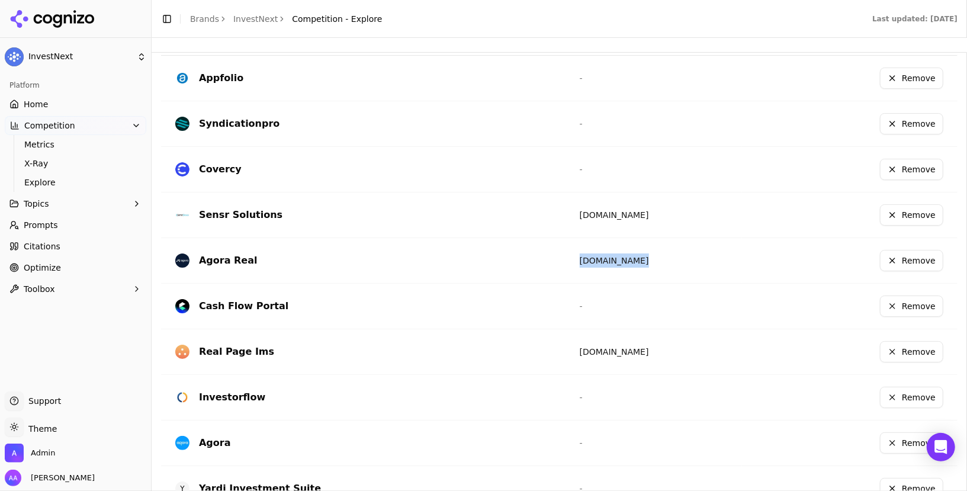
drag, startPoint x: 666, startPoint y: 259, endPoint x: 552, endPoint y: 259, distance: 113.7
click at [552, 259] on tr "Agora Real agorareal.com Remove" at bounding box center [559, 261] width 797 height 46
copy tr "agorareal.com"
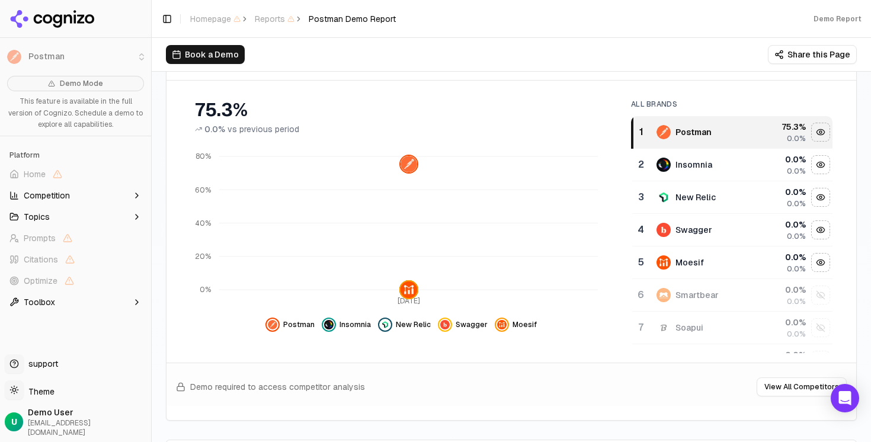
scroll to position [198, 0]
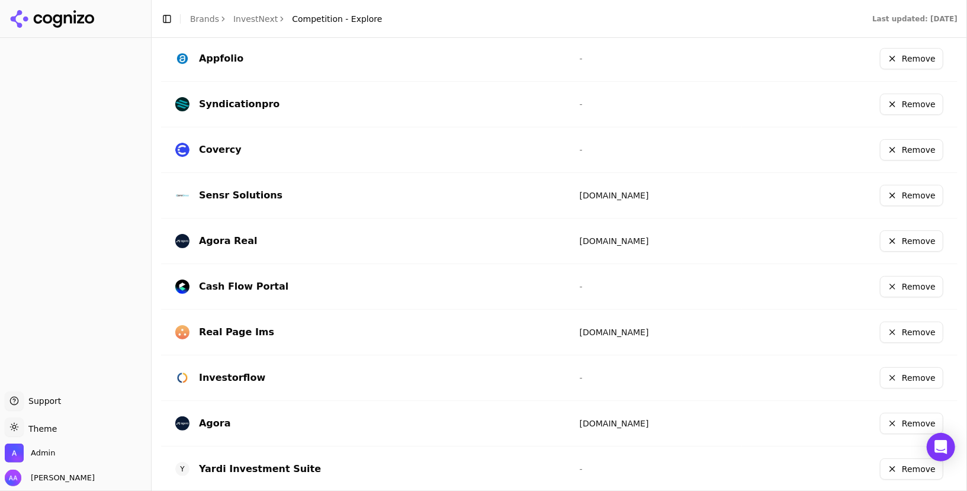
scroll to position [399, 0]
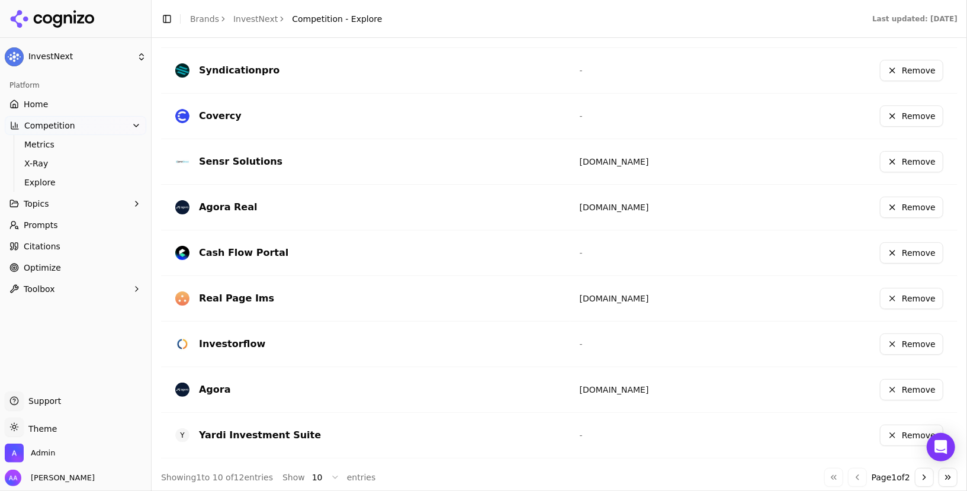
click at [919, 471] on button "Go to next page" at bounding box center [924, 477] width 19 height 19
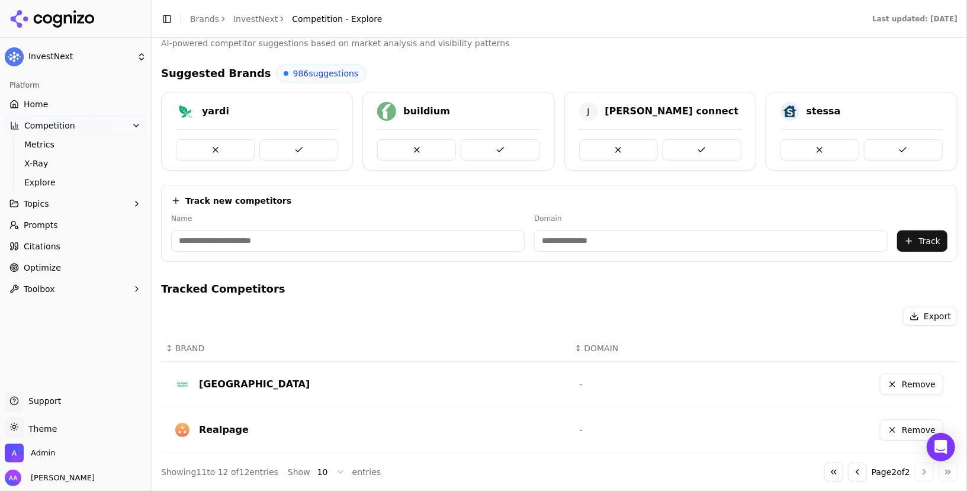
scroll to position [36, 0]
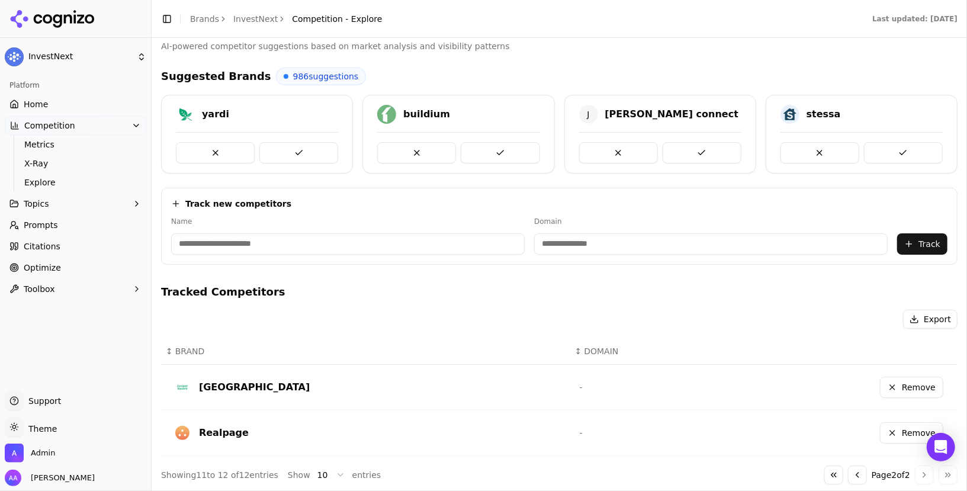
click at [860, 472] on button "Go to previous page" at bounding box center [857, 475] width 19 height 19
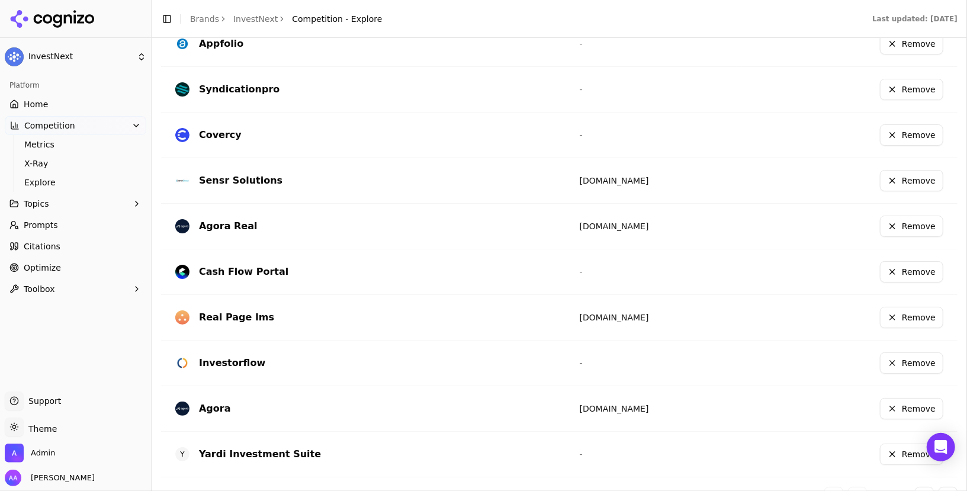
scroll to position [399, 0]
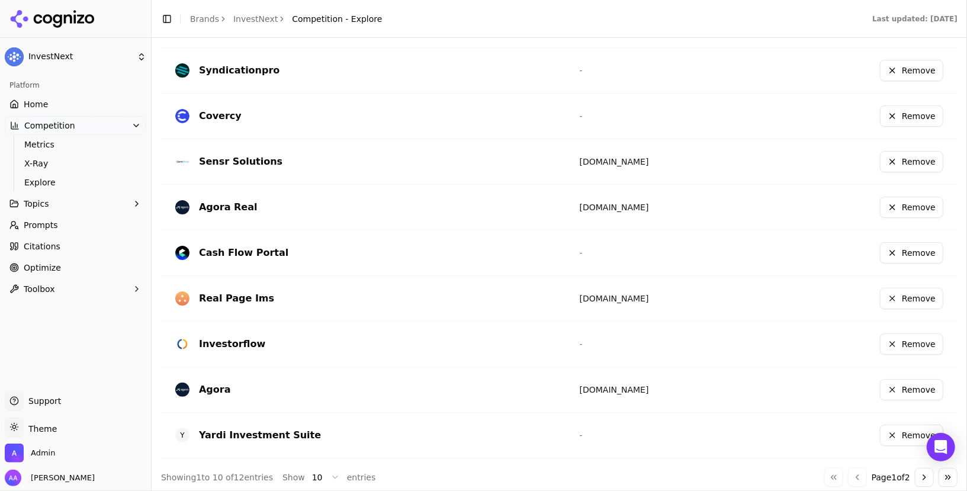
click at [922, 206] on button "Remove" at bounding box center [911, 207] width 63 height 21
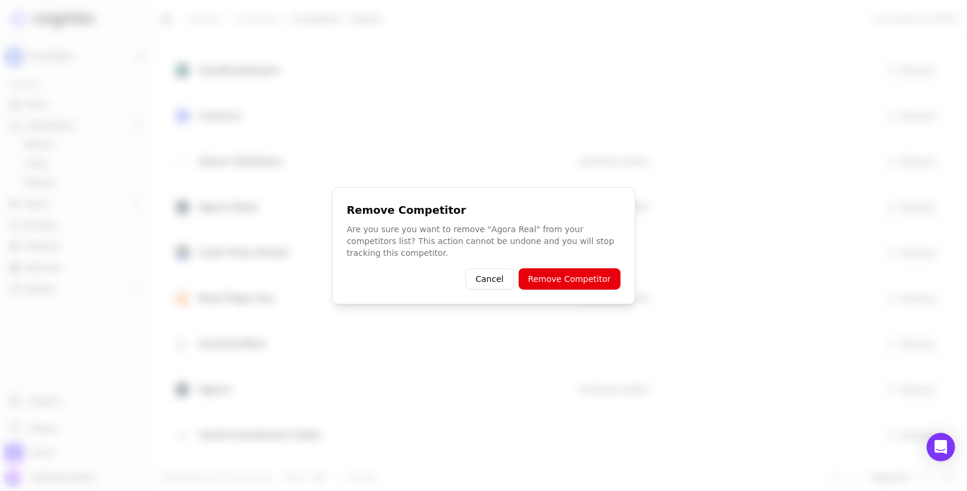
click at [553, 282] on button "Remove Competitor" at bounding box center [570, 278] width 102 height 21
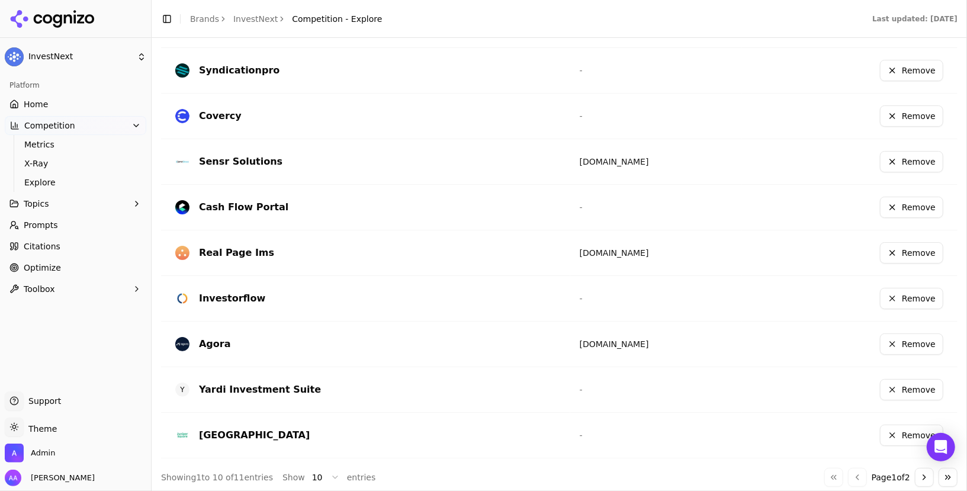
click at [88, 102] on link "Home" at bounding box center [76, 104] width 142 height 19
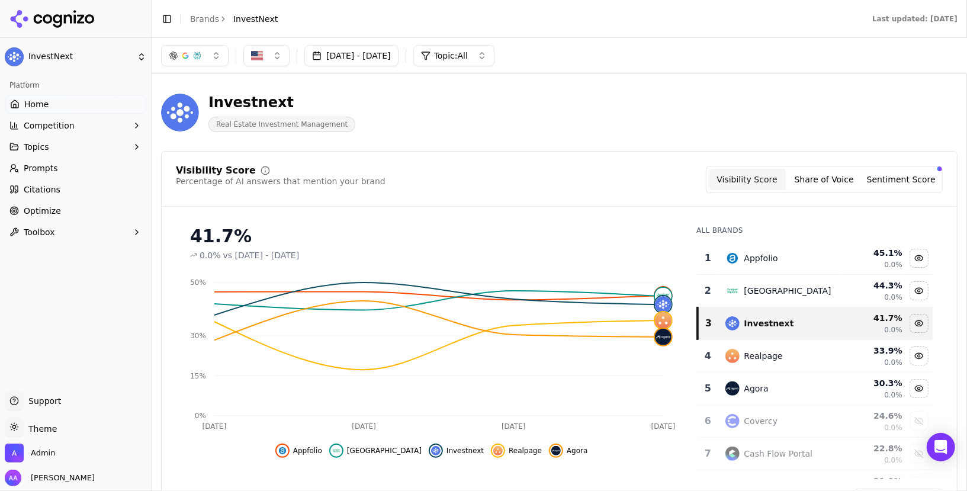
scroll to position [150, 0]
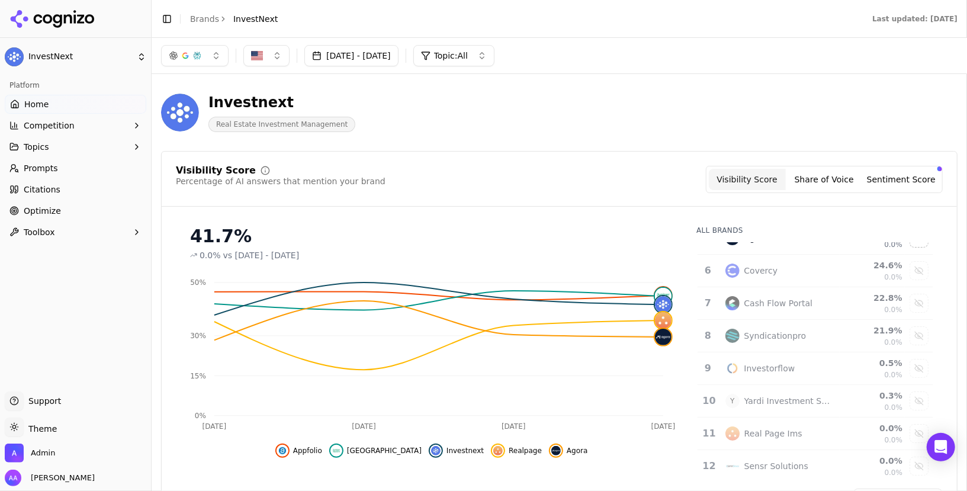
click at [203, 17] on link "Brands" at bounding box center [204, 18] width 29 height 9
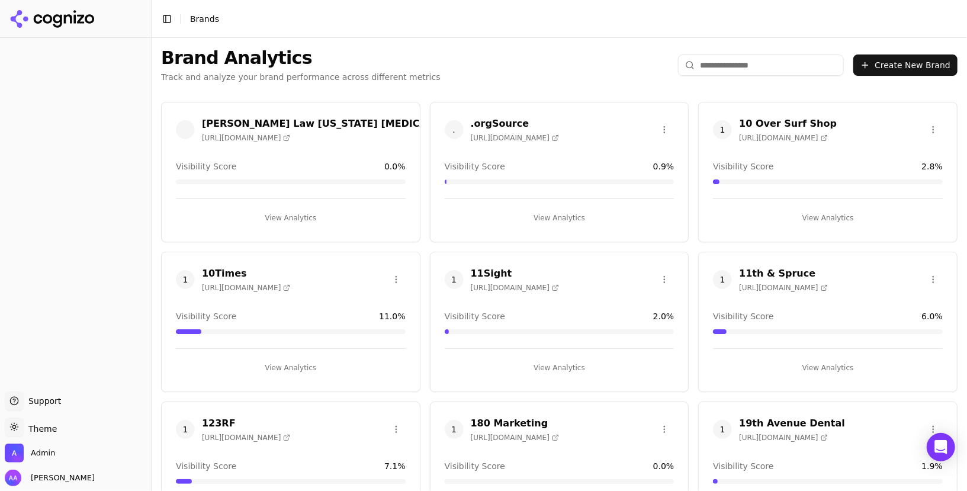
click at [749, 60] on input "search" at bounding box center [761, 64] width 166 height 21
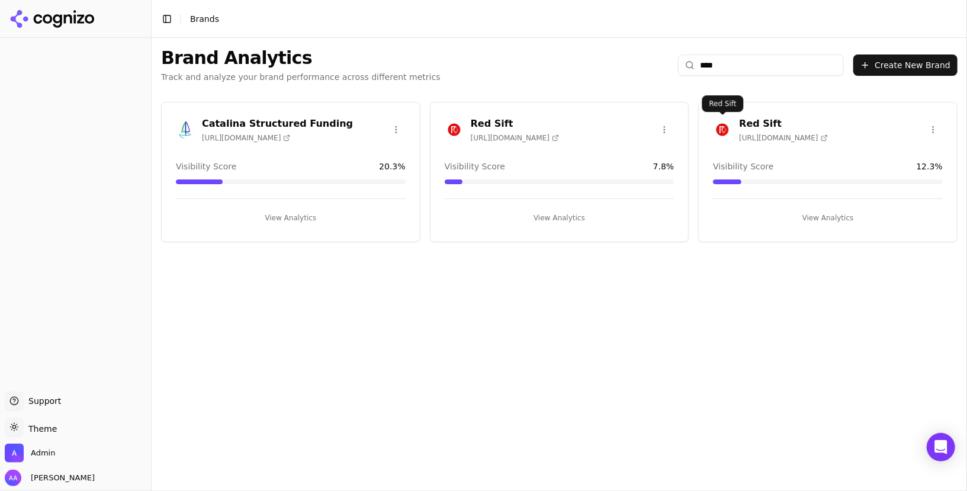
type input "***"
click at [727, 130] on img at bounding box center [722, 129] width 19 height 19
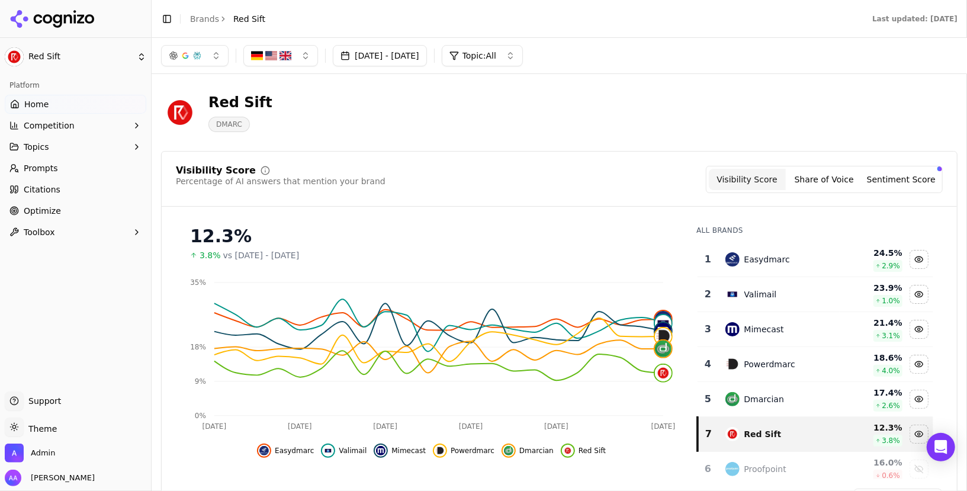
click at [431, 140] on div "Red Sift DMARC" at bounding box center [559, 113] width 797 height 58
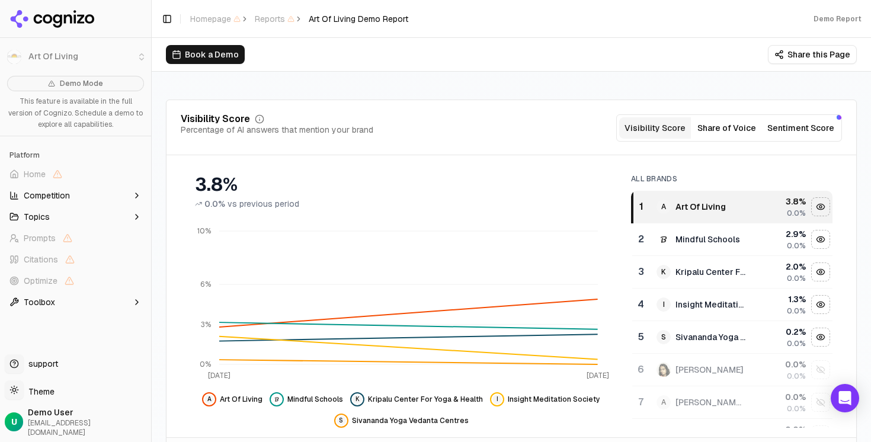
scroll to position [156, 0]
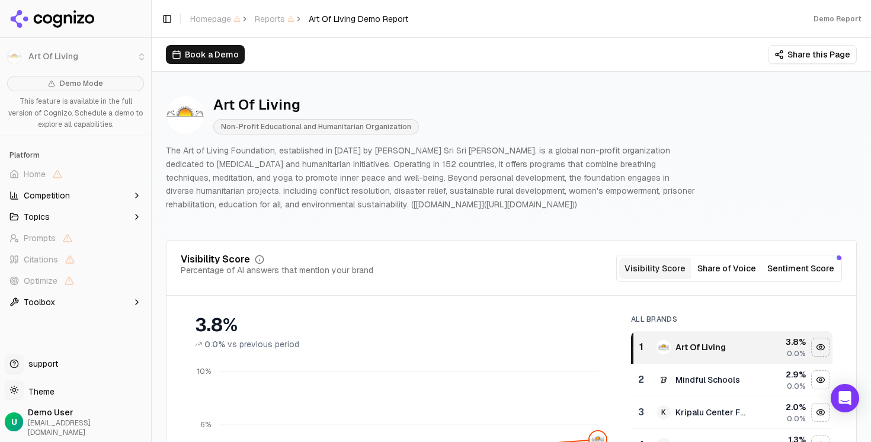
drag, startPoint x: 331, startPoint y: 145, endPoint x: 637, endPoint y: 209, distance: 313.0
click at [637, 209] on p "The Art of Living Foundation, established in [DATE] by [PERSON_NAME] Sri Sri [P…" at bounding box center [431, 178] width 531 height 68
click at [637, 209] on p "The Art of Living Foundation, established in 1981 by Gurudev Sri Sri Ravi Shank…" at bounding box center [431, 178] width 531 height 68
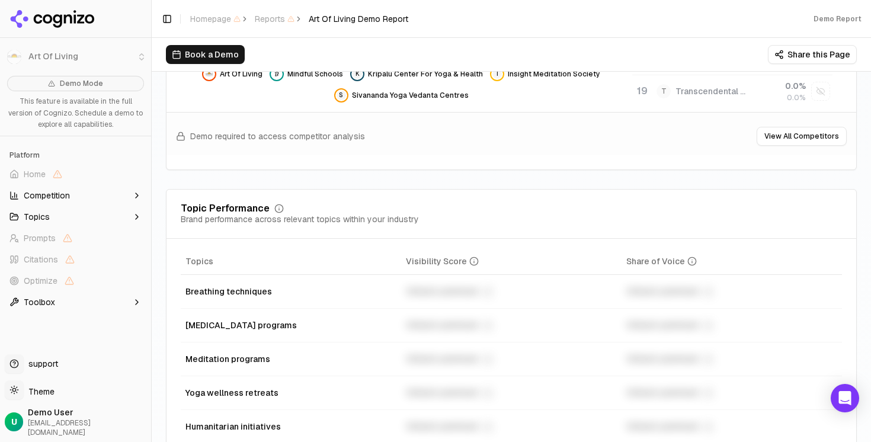
scroll to position [525, 0]
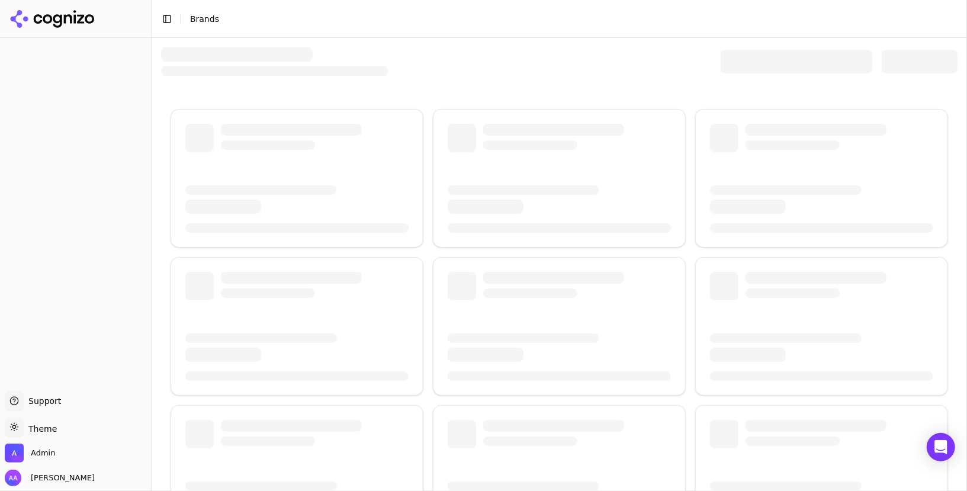
click at [785, 67] on div at bounding box center [797, 62] width 152 height 24
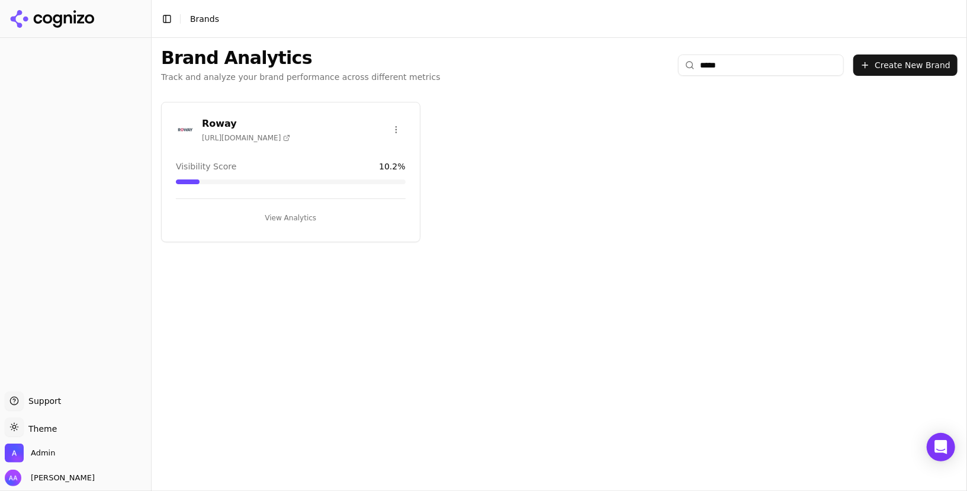
type input "*****"
click at [178, 131] on img at bounding box center [185, 129] width 19 height 19
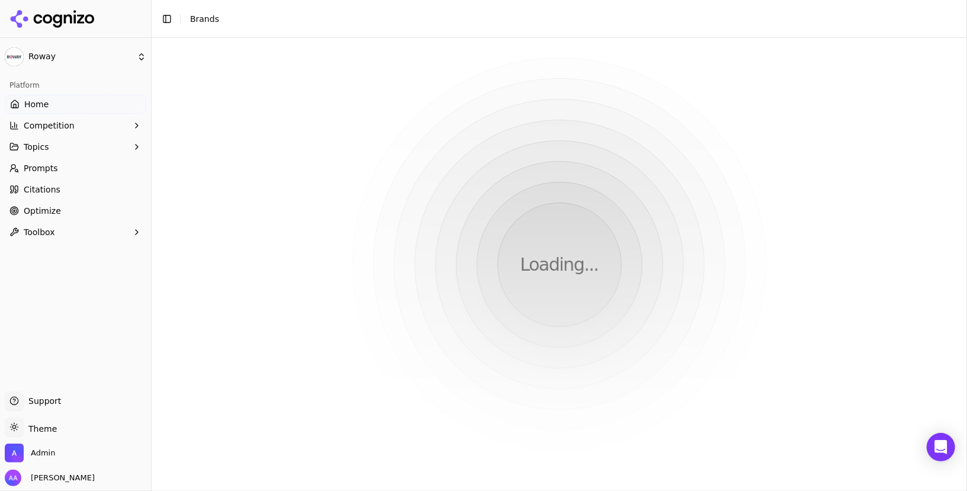
click at [67, 193] on link "Citations" at bounding box center [76, 189] width 142 height 19
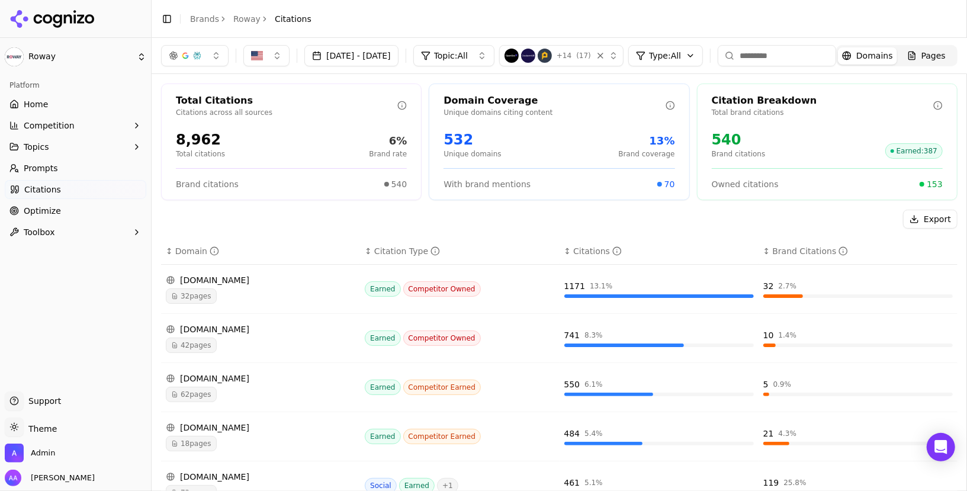
click at [945, 58] on span "Pages" at bounding box center [934, 56] width 24 height 12
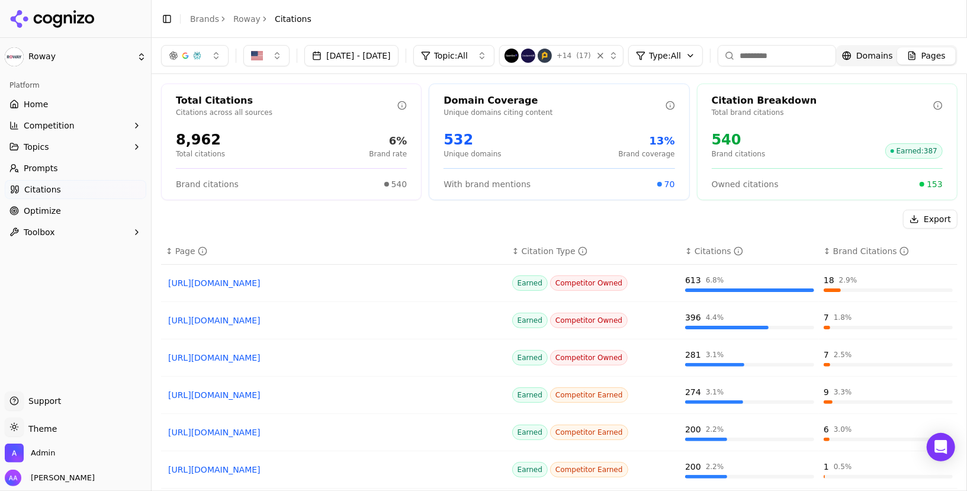
click at [148, 220] on button "Toggle Sidebar" at bounding box center [150, 245] width 9 height 491
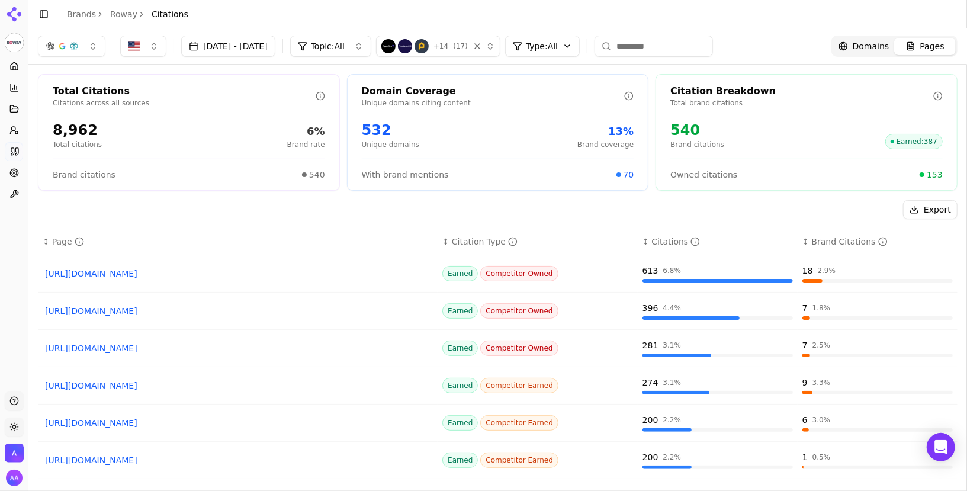
click at [26, 245] on button "Toggle Sidebar" at bounding box center [27, 245] width 9 height 491
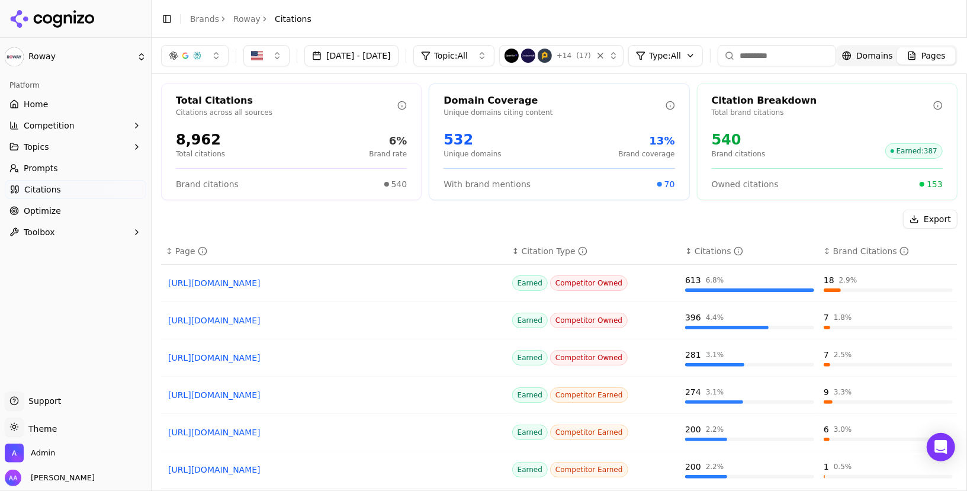
click at [398, 239] on th "↕ Page" at bounding box center [334, 251] width 347 height 27
click at [70, 166] on link "Prompts" at bounding box center [76, 168] width 142 height 19
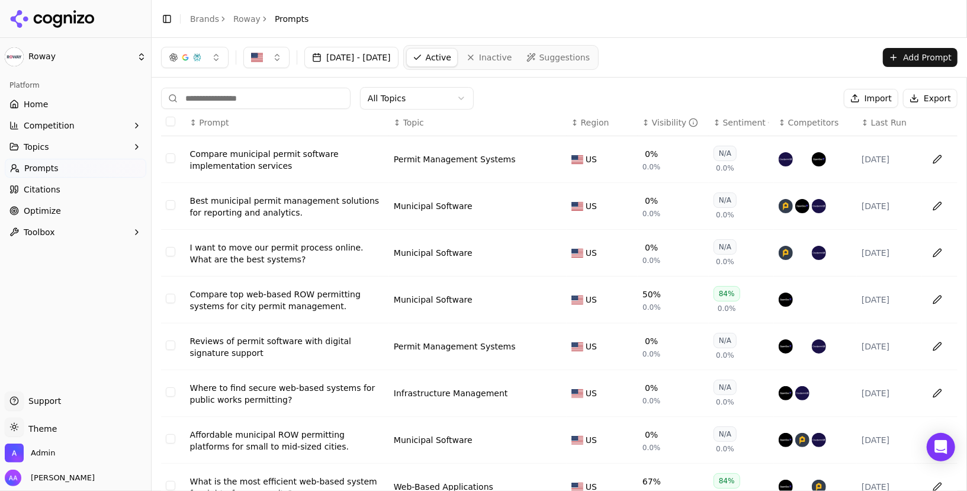
click at [287, 105] on input at bounding box center [256, 98] width 190 height 21
paste input "**********"
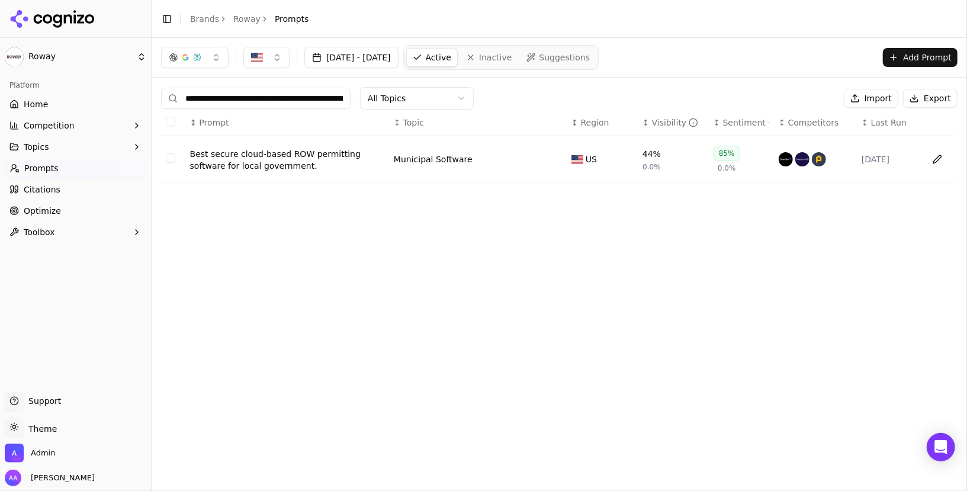
scroll to position [0, 120]
type input "**********"
click at [291, 141] on td "Best secure cloud-based ROW permitting software for local government." at bounding box center [287, 159] width 204 height 47
click at [290, 148] on div "Best secure cloud-based ROW permitting software for local government." at bounding box center [287, 160] width 194 height 24
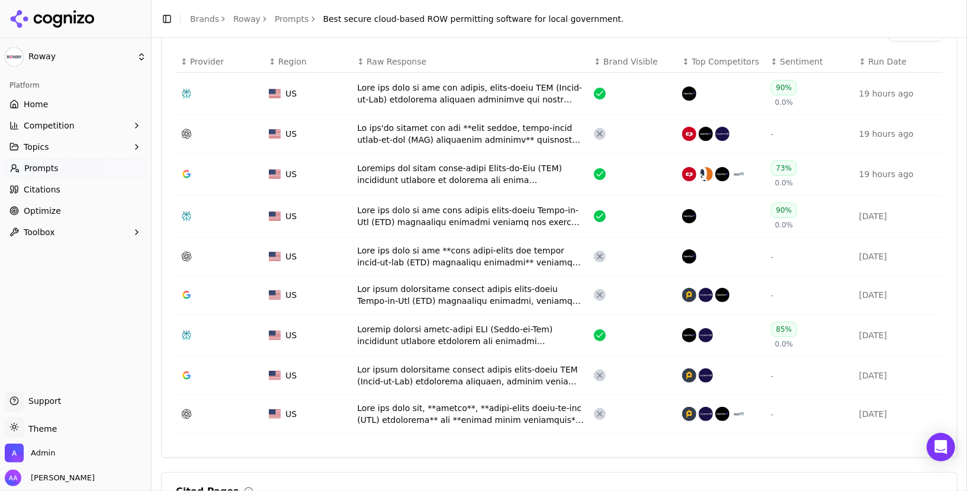
scroll to position [407, 0]
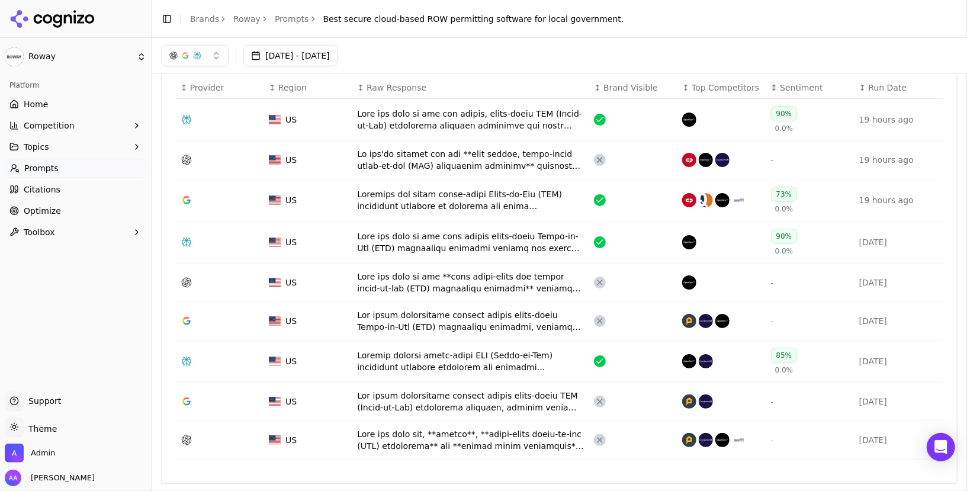
click at [444, 188] on div "Data table" at bounding box center [470, 200] width 227 height 24
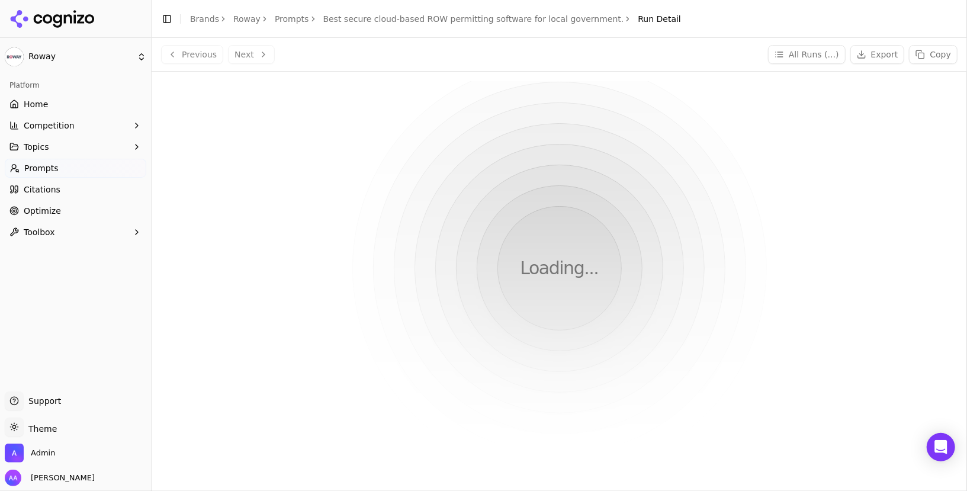
click at [395, 203] on html "Roway Platform Home Competition Topics Prompts Citations Optimize Toolbox Suppo…" at bounding box center [483, 245] width 967 height 491
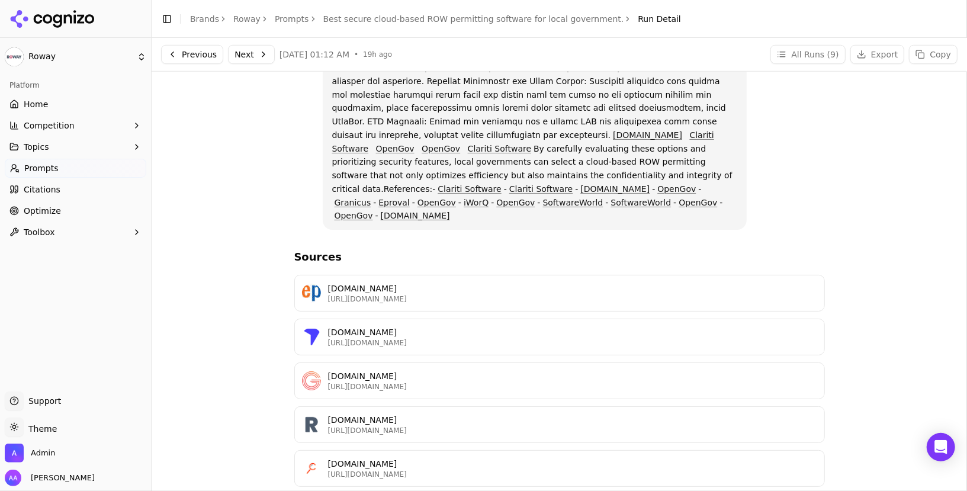
scroll to position [486, 0]
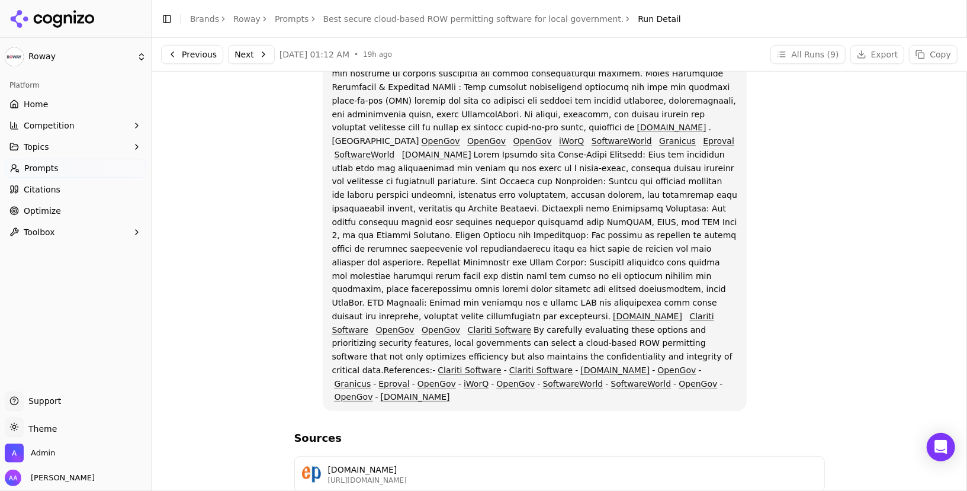
click at [486, 216] on p "[DOMAIN_NAME] . ROWay OpenGov OpenGov OpenGov iWorQ SoftwareWorld Granicus Epro…" at bounding box center [535, 33] width 406 height 741
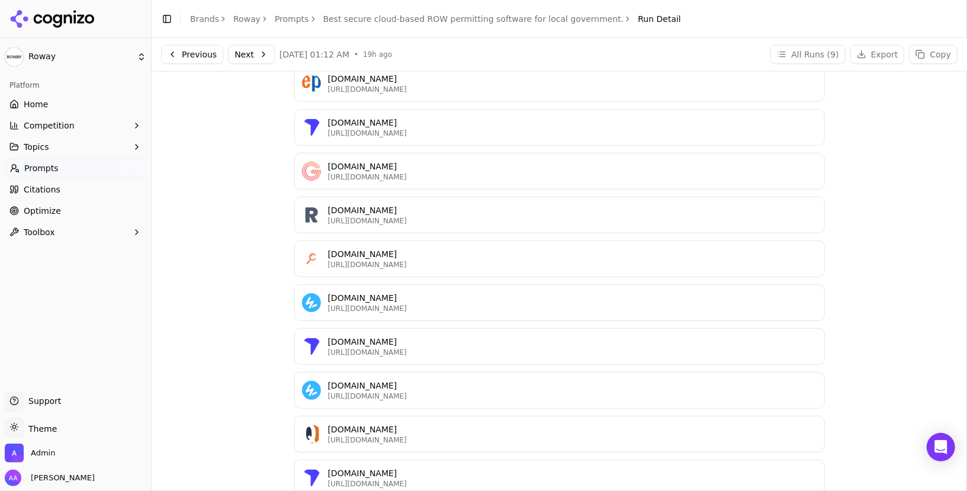
scroll to position [0, 0]
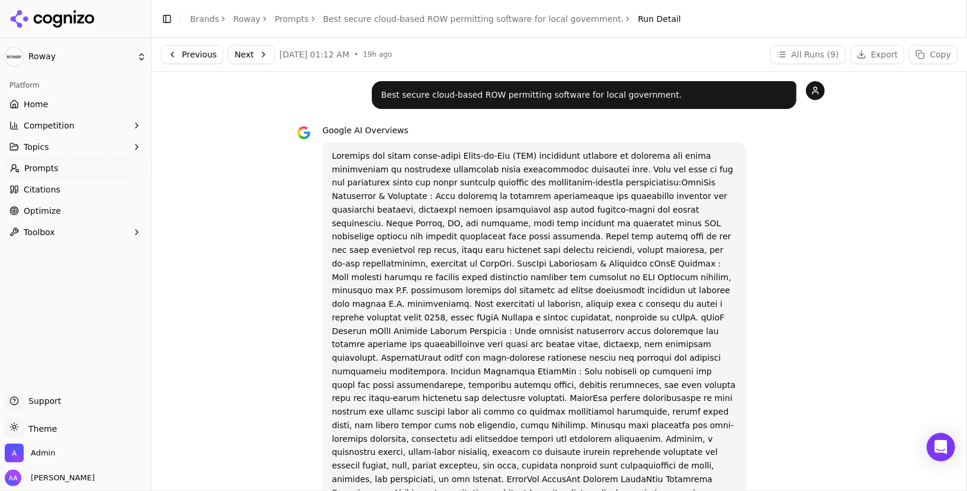
click at [483, 95] on p "Best secure cloud-based ROW permitting software for local government." at bounding box center [584, 95] width 406 height 14
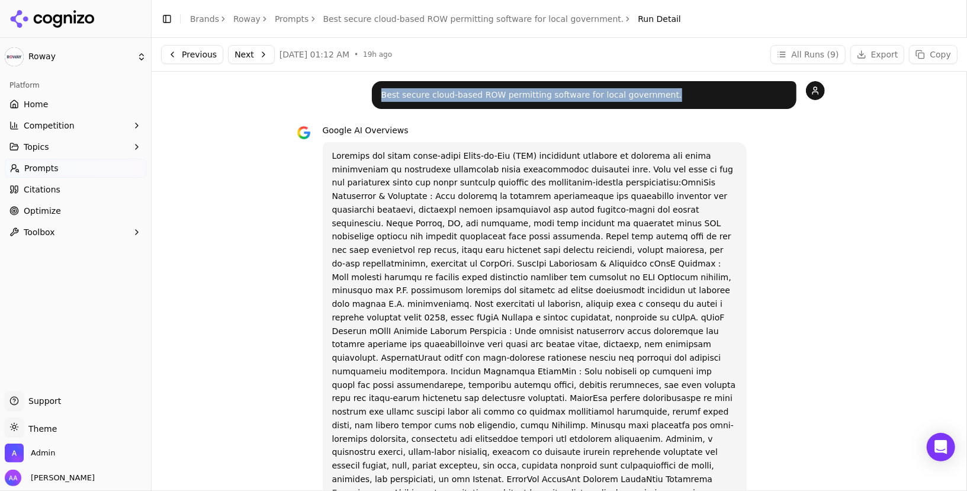
click at [483, 95] on p "Best secure cloud-based ROW permitting software for local government." at bounding box center [584, 95] width 406 height 14
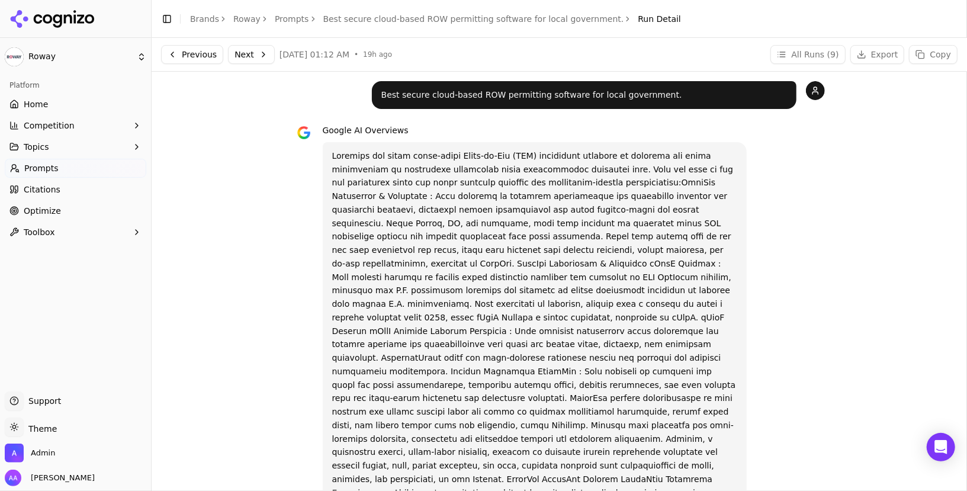
click at [59, 189] on link "Citations" at bounding box center [76, 189] width 142 height 19
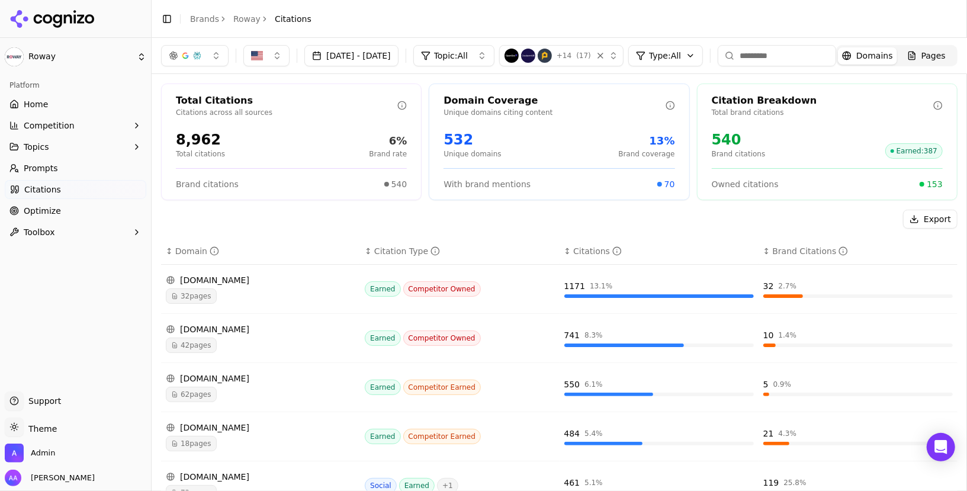
click at [188, 49] on button "button" at bounding box center [195, 55] width 68 height 21
click at [214, 125] on span "Google AI Overviews" at bounding box center [194, 128] width 75 height 24
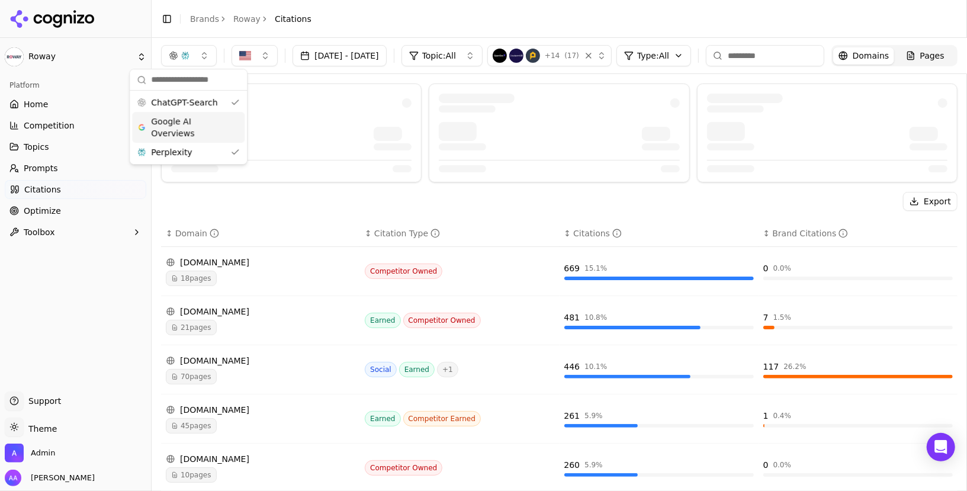
click at [686, 17] on header "Toggle Sidebar Brands Roway Citations" at bounding box center [560, 19] width 816 height 38
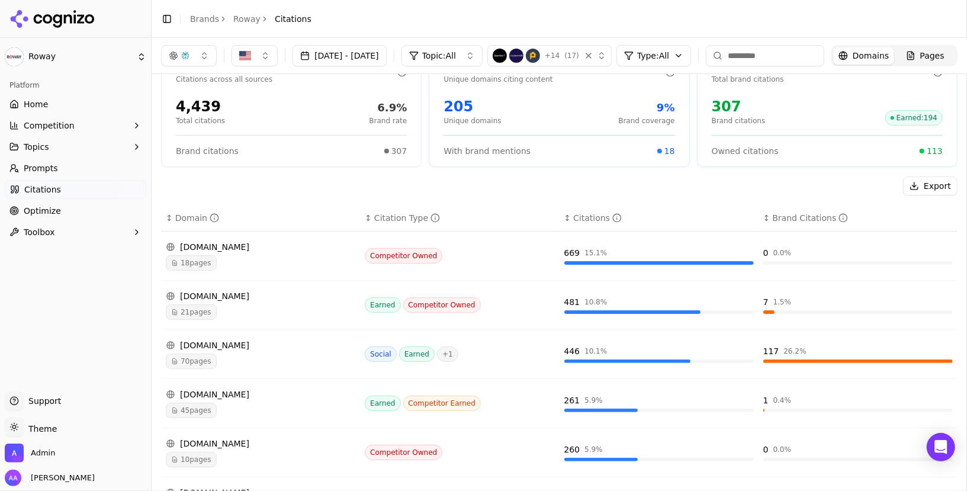
scroll to position [44, 0]
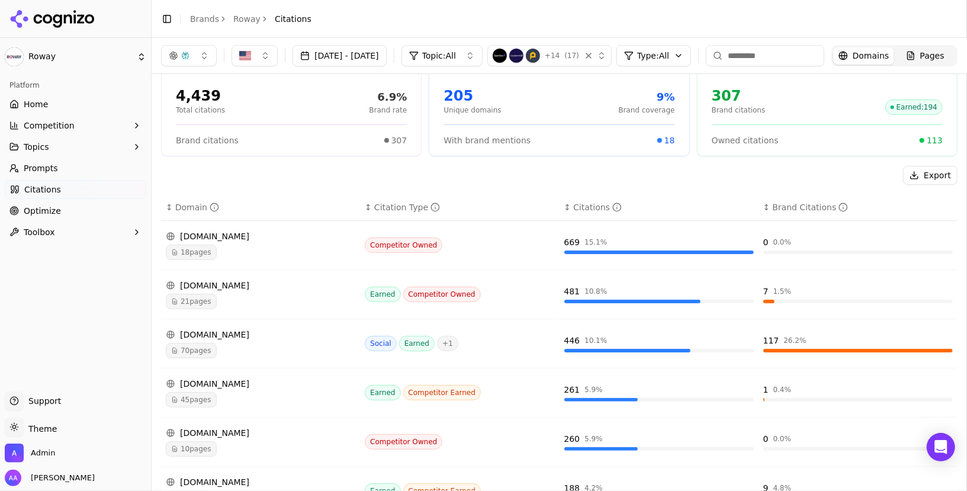
click at [193, 352] on span "70 pages" at bounding box center [191, 350] width 51 height 15
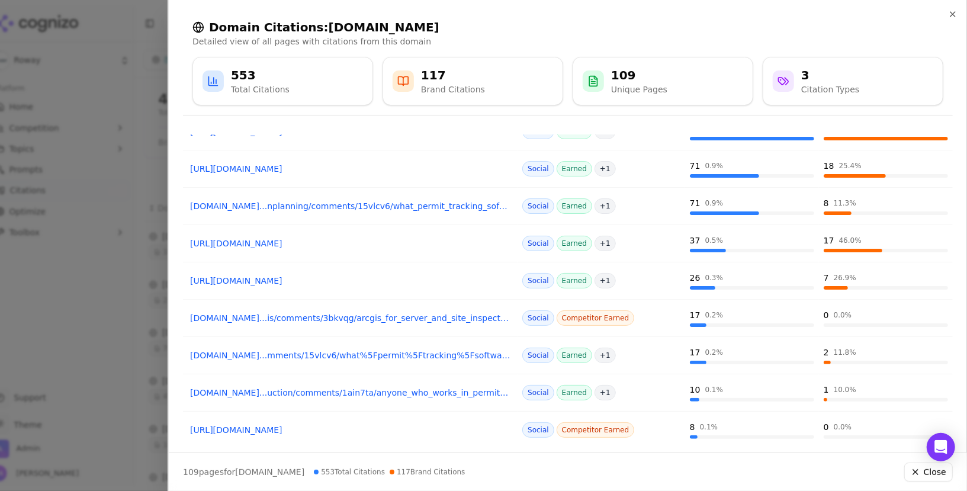
scroll to position [79, 0]
click at [319, 241] on link "https://reddit.com/r/cityplanning/comments/nm93op" at bounding box center [350, 243] width 320 height 12
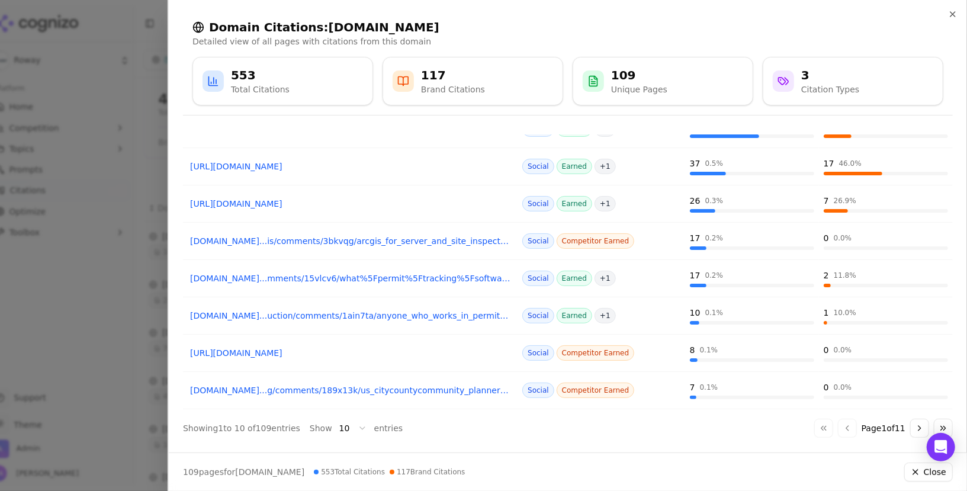
click at [363, 274] on link "reddit.com...mments/15vlcv6/what%5Fpermit%5Ftracking%5Fsoftware%5Fdo%5Fyou%5Fuse" at bounding box center [350, 278] width 320 height 12
click at [165, 205] on div at bounding box center [483, 245] width 967 height 491
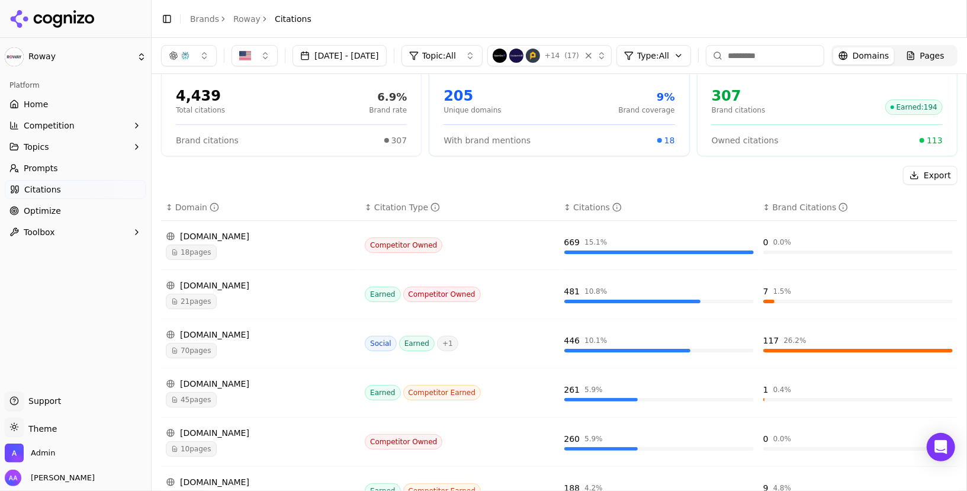
click at [194, 53] on button "button" at bounding box center [189, 55] width 56 height 21
click at [204, 100] on span "ChatGPT-Search" at bounding box center [184, 103] width 66 height 12
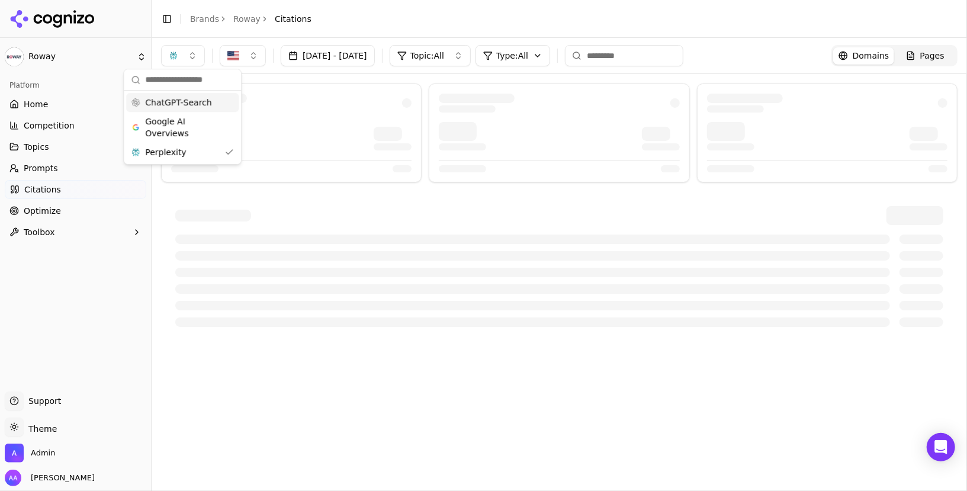
click at [344, 101] on div at bounding box center [291, 103] width 241 height 19
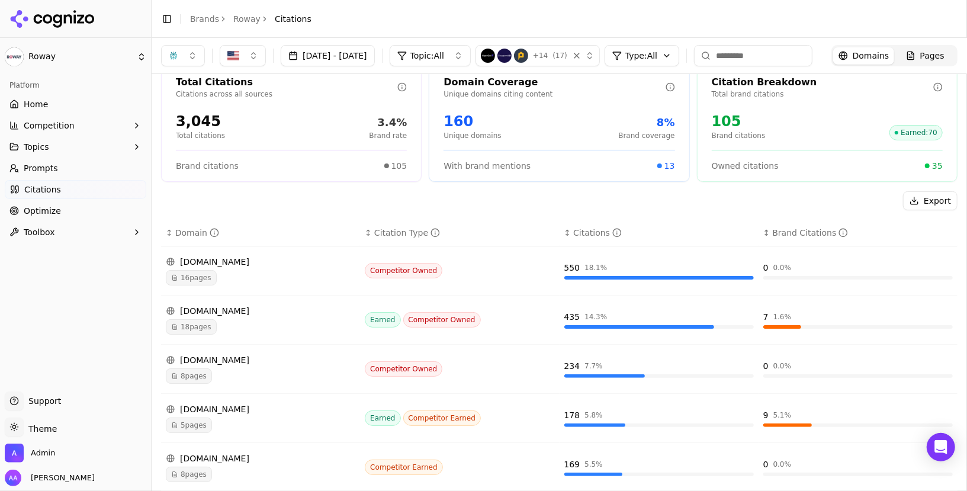
scroll to position [23, 0]
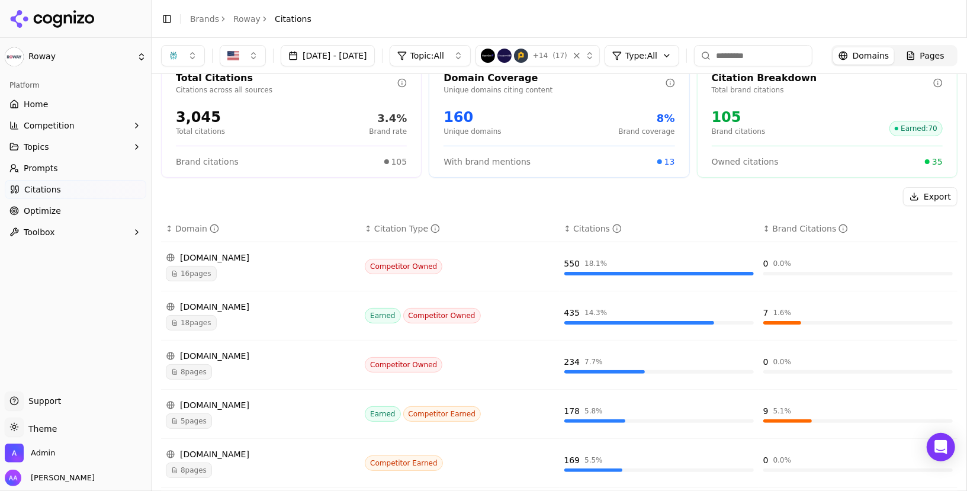
click at [215, 323] on span "18 pages" at bounding box center [191, 322] width 51 height 15
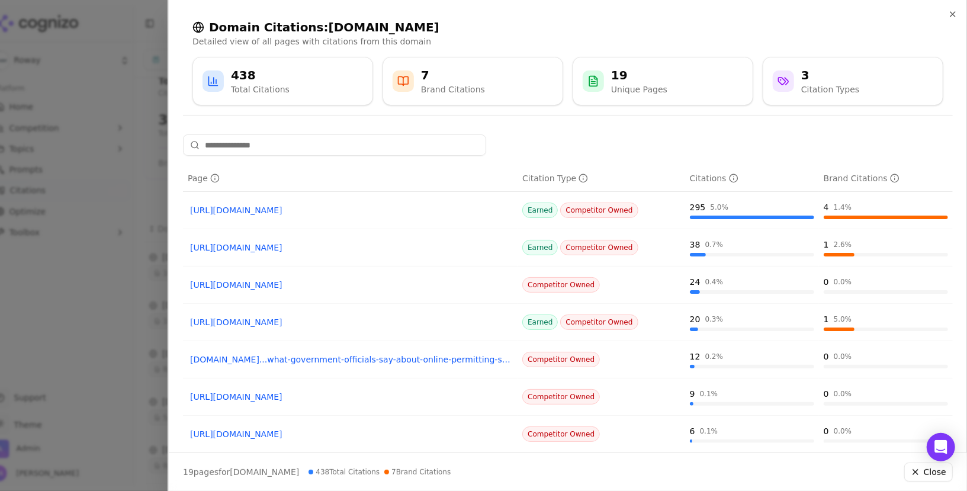
click at [268, 210] on link "https://cloudpermit.com" at bounding box center [350, 210] width 320 height 12
click at [281, 249] on link "https://cloudpermit.com/products/building-permitting" at bounding box center [350, 248] width 320 height 12
click at [117, 172] on div at bounding box center [483, 245] width 967 height 491
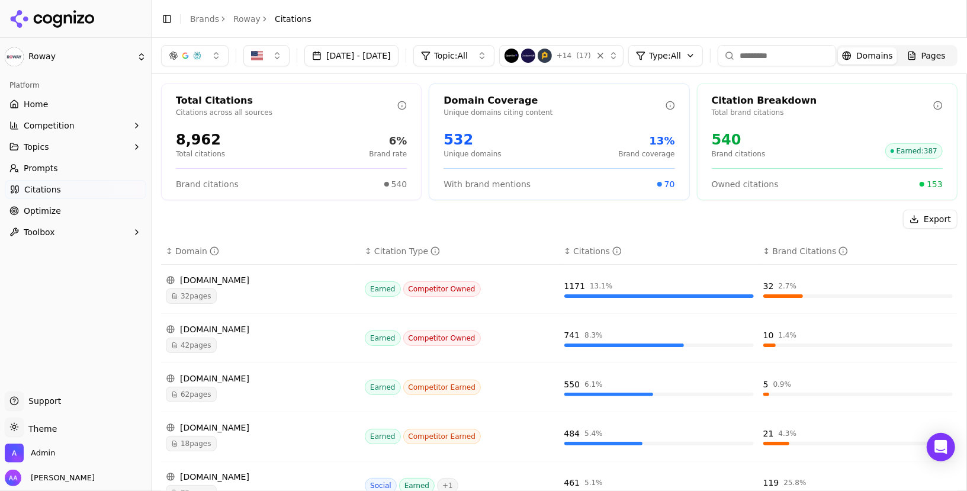
click at [61, 10] on icon at bounding box center [52, 19] width 86 height 18
